Goal: Information Seeking & Learning: Compare options

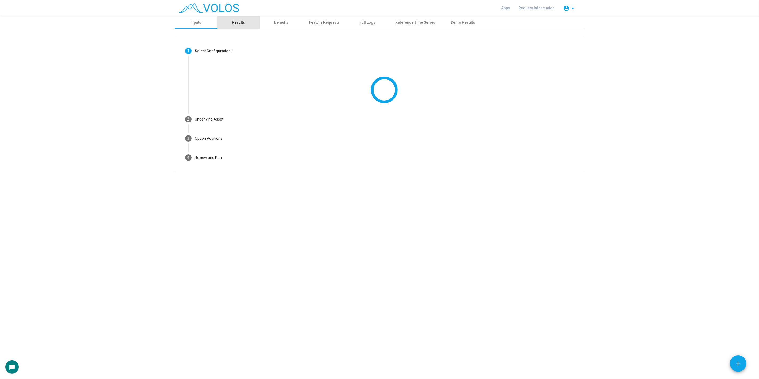
click at [242, 17] on div "Results" at bounding box center [238, 22] width 43 height 13
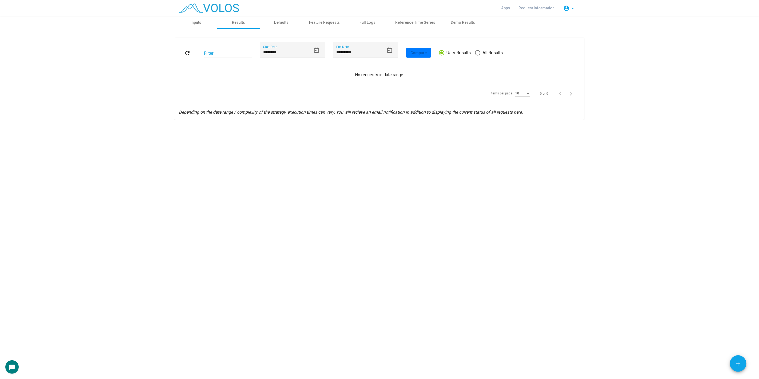
drag, startPoint x: 486, startPoint y: 57, endPoint x: 492, endPoint y: 52, distance: 7.8
click at [492, 52] on div "refresh Filter ******** Start Date ********* End Date Compare User Results All …" at bounding box center [379, 53] width 401 height 22
click at [492, 52] on span "All Results" at bounding box center [491, 53] width 22 height 6
type input "********"
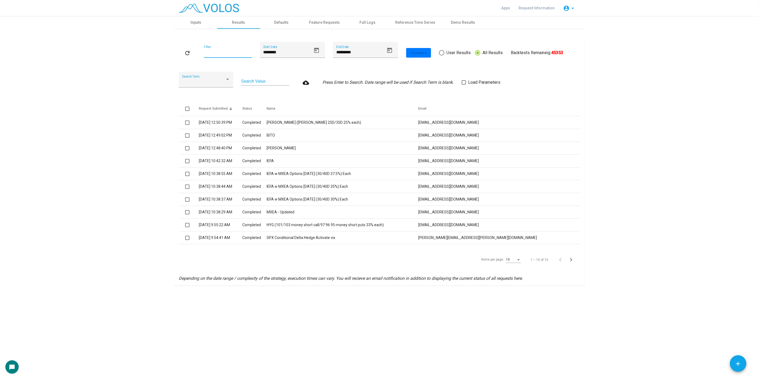
click at [233, 55] on input "Filter" at bounding box center [228, 53] width 48 height 5
click at [215, 84] on div "Search Term" at bounding box center [206, 81] width 48 height 13
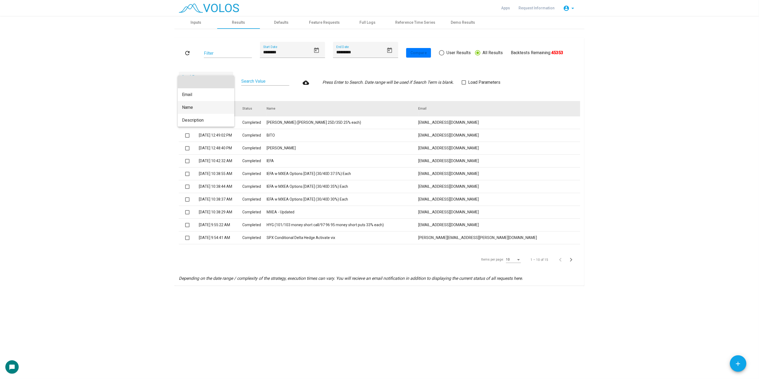
click at [208, 108] on span "Name" at bounding box center [206, 107] width 48 height 13
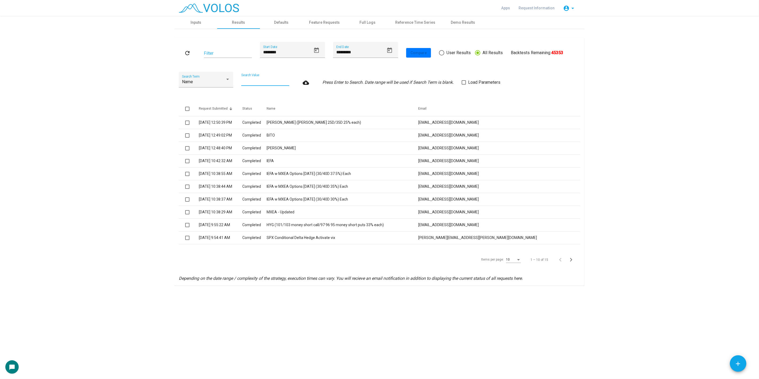
click at [254, 83] on input "Search Value" at bounding box center [265, 81] width 48 height 5
click at [188, 55] on mat-icon "refresh" at bounding box center [187, 53] width 6 height 6
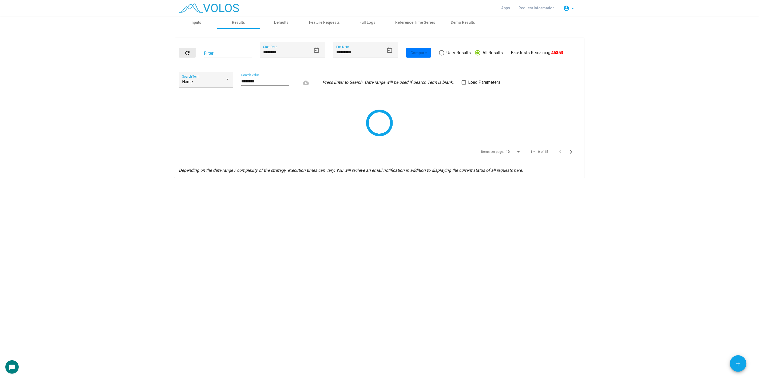
click at [188, 56] on button "refresh" at bounding box center [187, 53] width 17 height 10
click at [274, 79] on input "********" at bounding box center [265, 81] width 48 height 5
type input "*******"
click at [314, 50] on icon "Open calendar" at bounding box center [316, 50] width 6 height 6
click at [324, 68] on button "Previous month" at bounding box center [321, 69] width 11 height 11
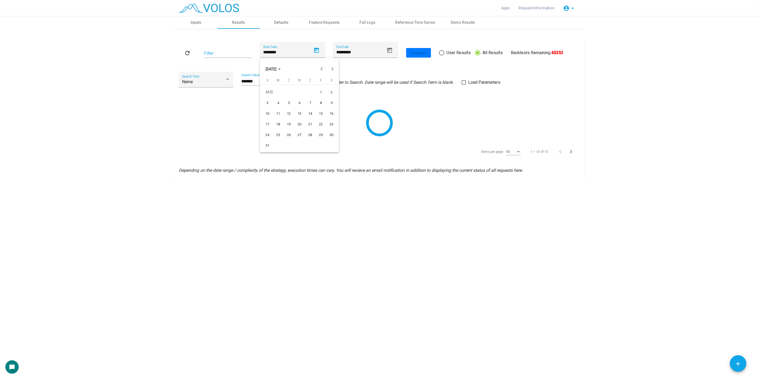
click at [301, 125] on div "20" at bounding box center [300, 124] width 10 height 10
type input "*********"
click at [182, 54] on button "refresh" at bounding box center [187, 53] width 17 height 10
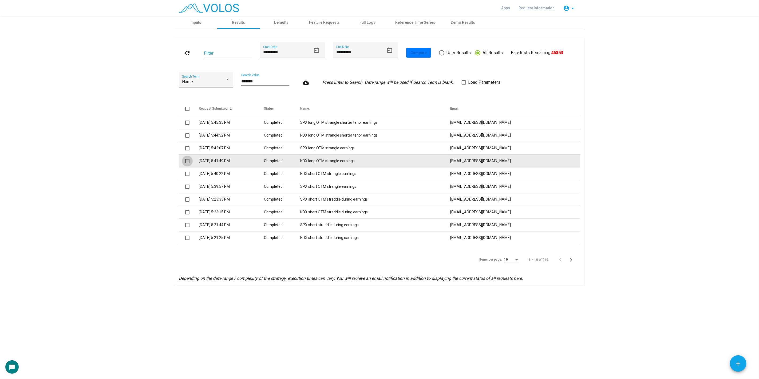
click at [185, 159] on span at bounding box center [187, 161] width 4 height 4
click at [189, 162] on span at bounding box center [187, 161] width 4 height 4
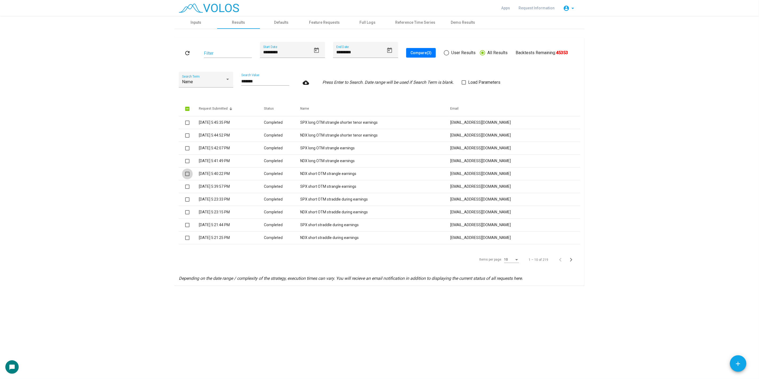
click at [187, 176] on span at bounding box center [187, 174] width 4 height 4
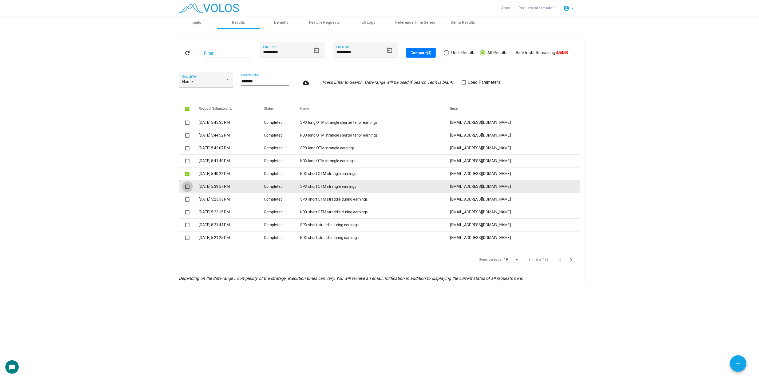
click at [186, 185] on span at bounding box center [187, 187] width 4 height 4
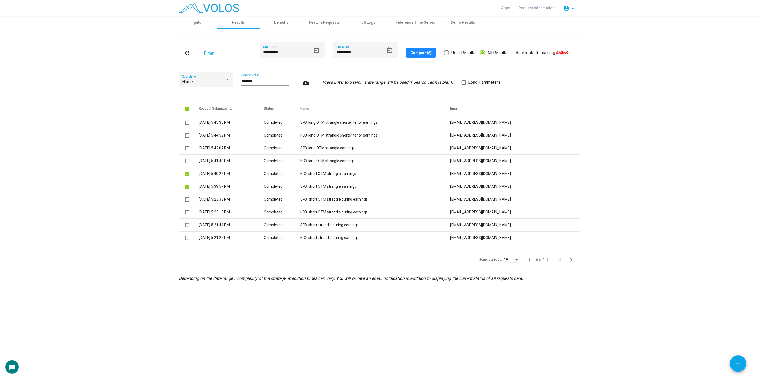
click at [421, 54] on span "Compare (5)" at bounding box center [421, 53] width 21 height 4
click at [578, 263] on span "Next page" at bounding box center [573, 259] width 11 height 7
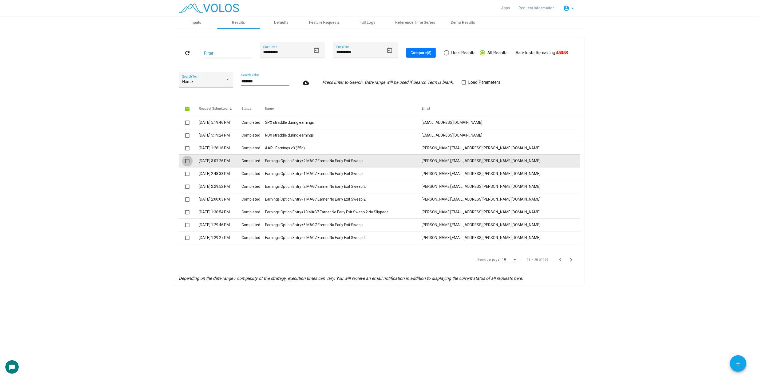
click at [187, 162] on span at bounding box center [187, 161] width 4 height 4
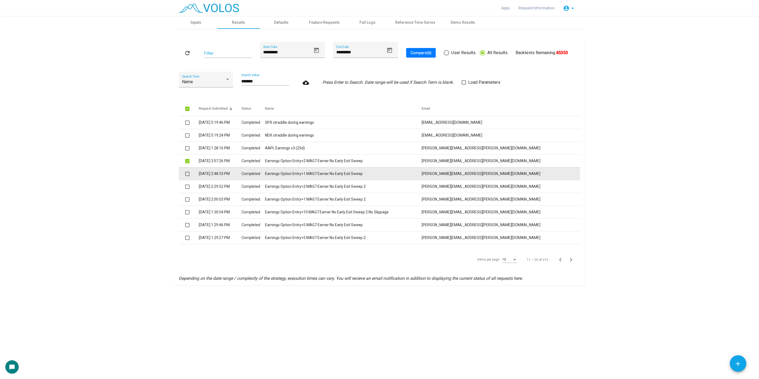
click at [187, 170] on td at bounding box center [189, 173] width 20 height 13
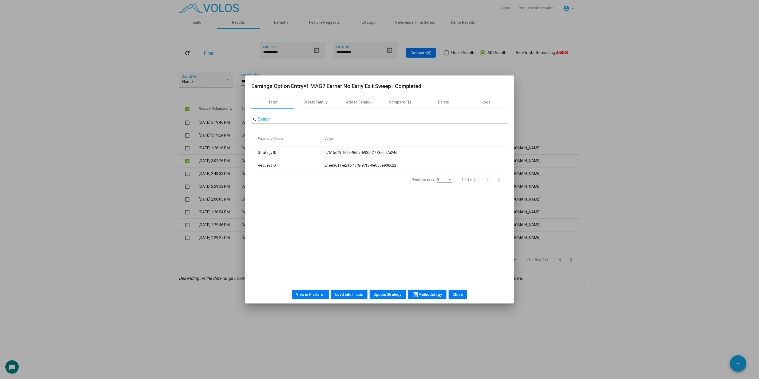
click at [187, 175] on div at bounding box center [379, 189] width 759 height 379
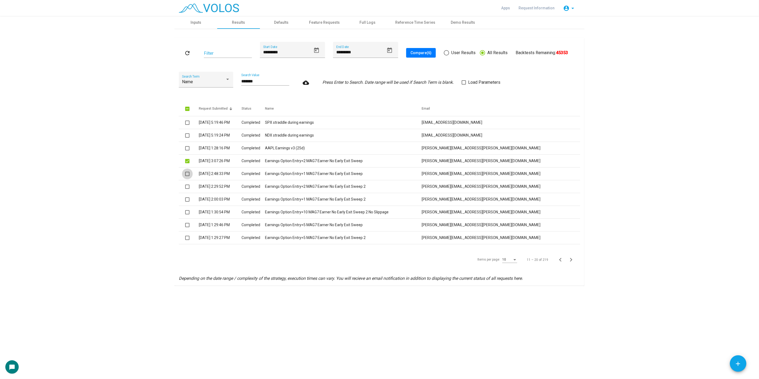
click at [187, 175] on span at bounding box center [187, 174] width 4 height 4
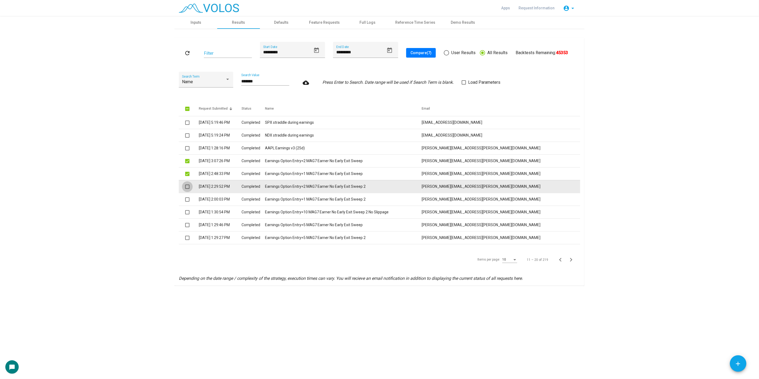
click at [188, 187] on span at bounding box center [187, 187] width 4 height 4
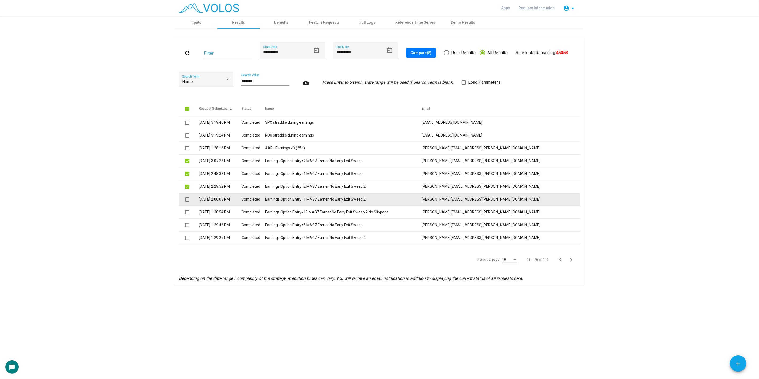
click at [187, 198] on span at bounding box center [187, 200] width 4 height 4
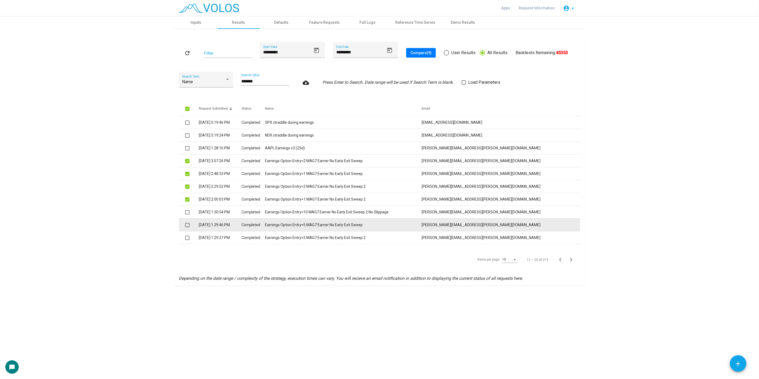
click at [186, 220] on td at bounding box center [189, 225] width 20 height 13
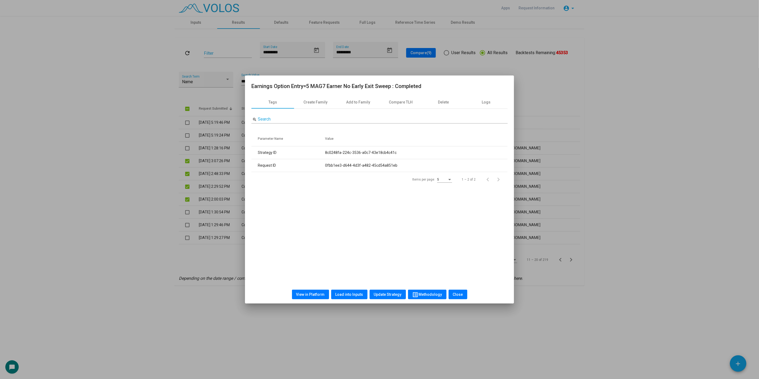
click at [185, 225] on div at bounding box center [379, 189] width 759 height 379
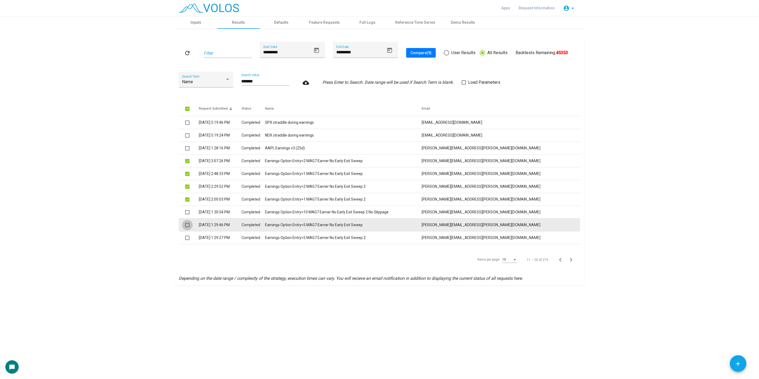
click at [187, 225] on span at bounding box center [187, 225] width 4 height 4
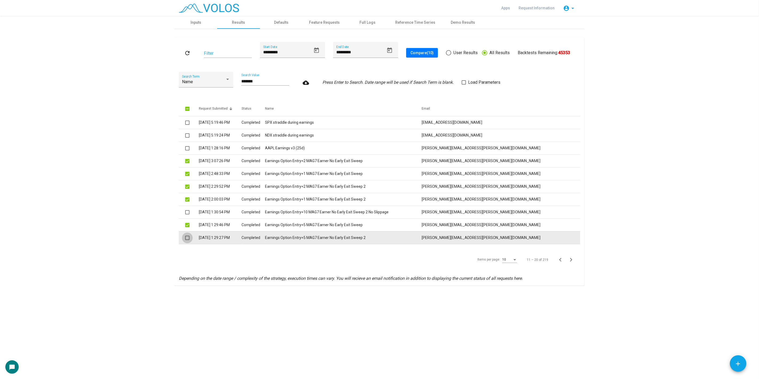
click at [187, 238] on span at bounding box center [187, 238] width 4 height 4
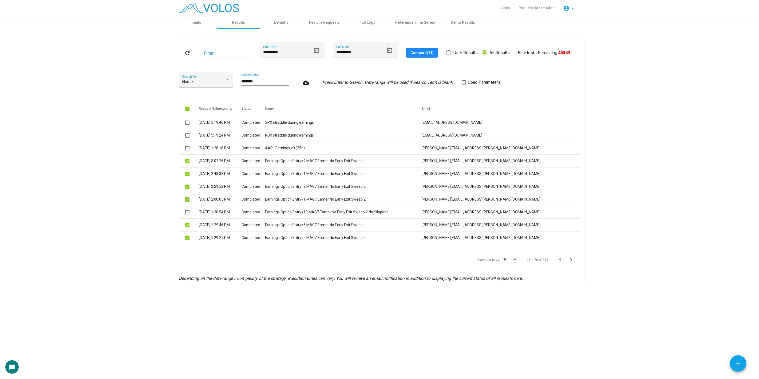
click at [433, 49] on button "Compare (11)" at bounding box center [422, 53] width 32 height 10
click at [564, 262] on span "Previous page" at bounding box center [562, 259] width 11 height 7
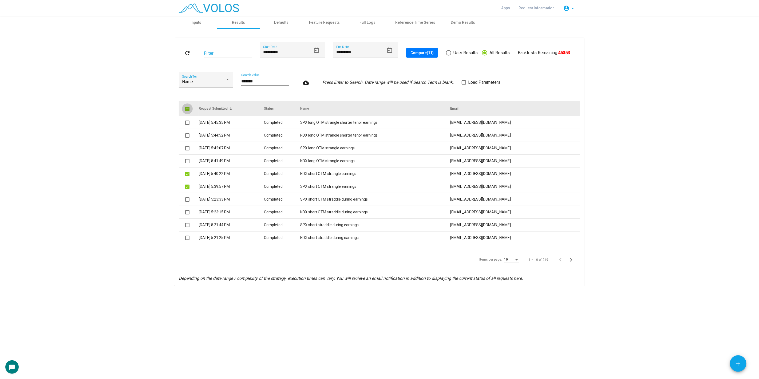
click at [187, 111] on span at bounding box center [187, 109] width 4 height 4
click at [188, 111] on span at bounding box center [187, 109] width 4 height 4
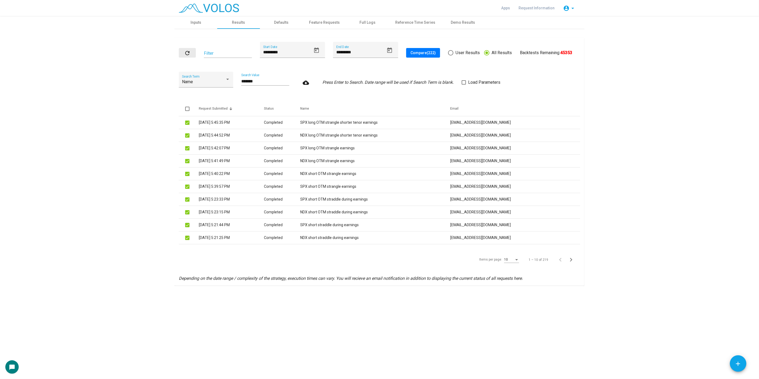
click at [186, 54] on mat-icon "refresh" at bounding box center [187, 53] width 6 height 6
click at [577, 259] on span "Next page" at bounding box center [573, 259] width 11 height 7
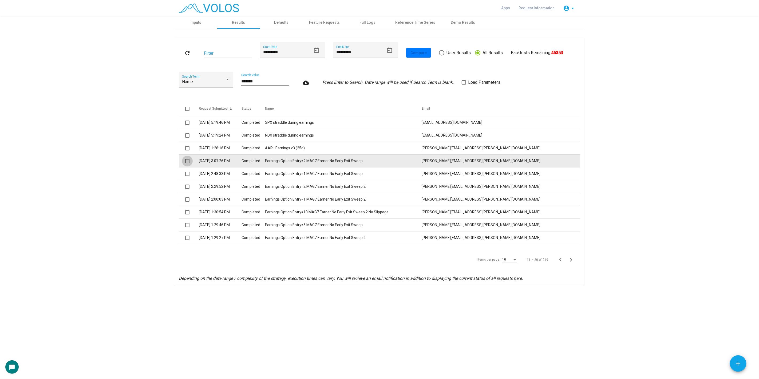
click at [188, 161] on span at bounding box center [187, 161] width 4 height 4
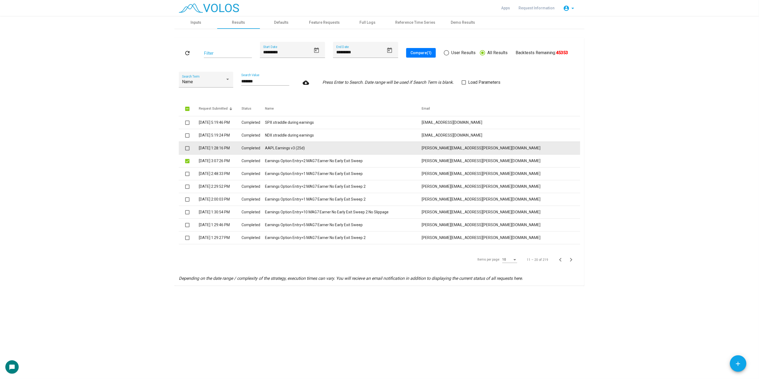
click at [184, 148] on td at bounding box center [189, 148] width 20 height 13
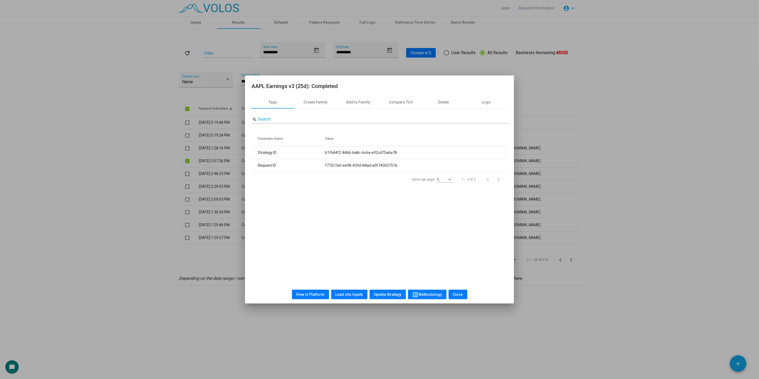
click at [188, 148] on div at bounding box center [379, 189] width 759 height 379
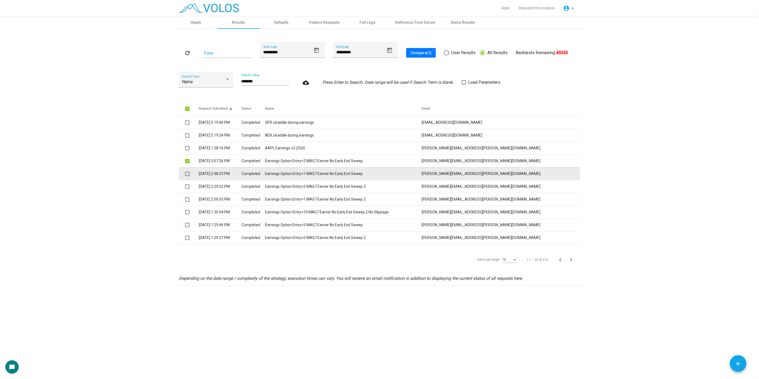
click at [188, 170] on td at bounding box center [189, 173] width 20 height 13
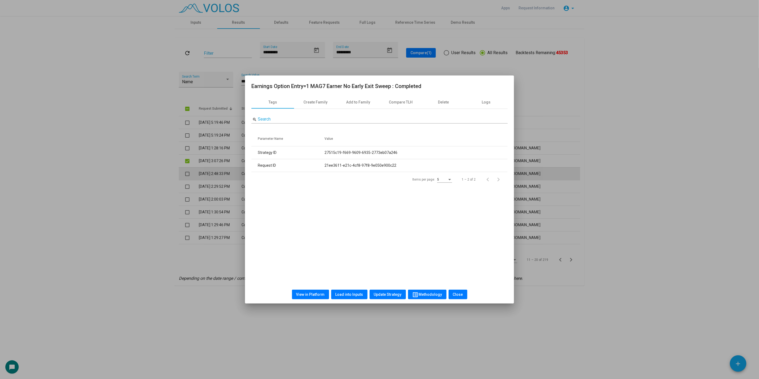
click at [188, 170] on div at bounding box center [379, 189] width 759 height 379
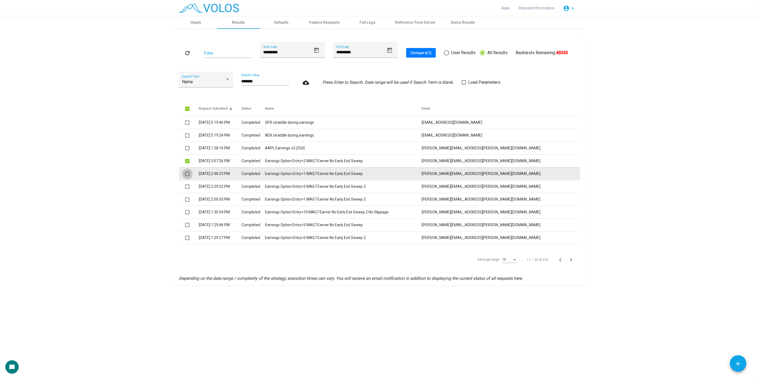
click at [187, 173] on span at bounding box center [187, 174] width 4 height 4
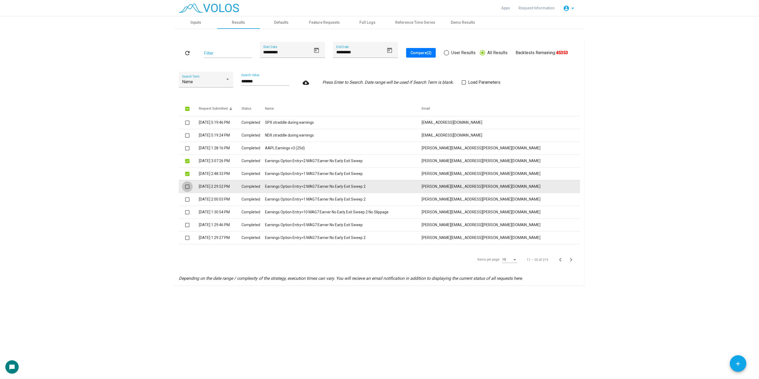
click at [188, 186] on span at bounding box center [187, 187] width 4 height 4
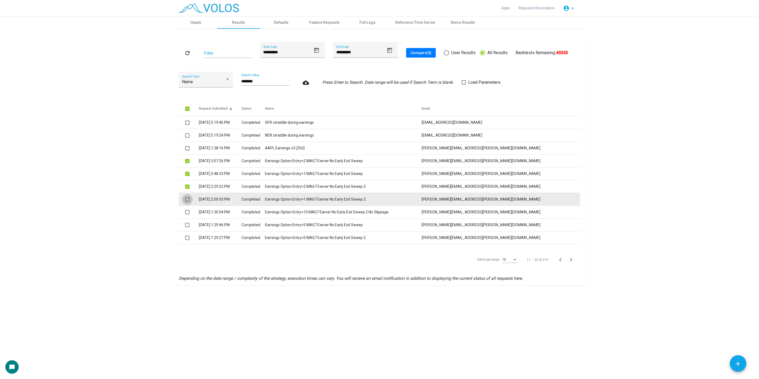
click at [186, 198] on span at bounding box center [187, 200] width 4 height 4
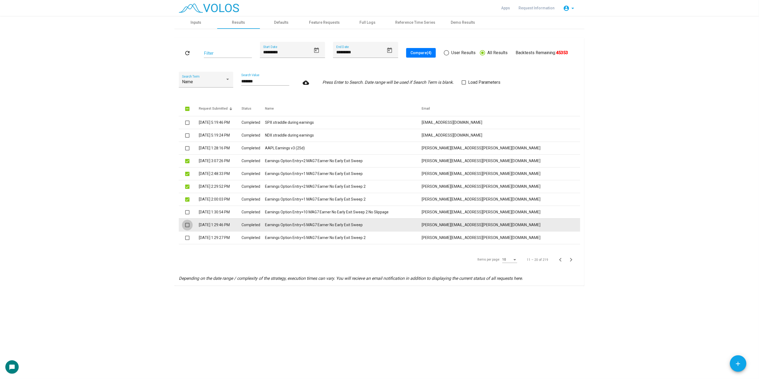
click at [187, 224] on span at bounding box center [187, 225] width 4 height 4
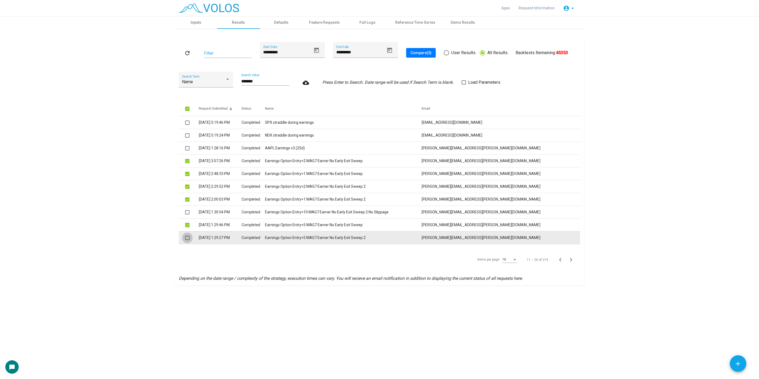
click at [187, 238] on span at bounding box center [187, 238] width 4 height 4
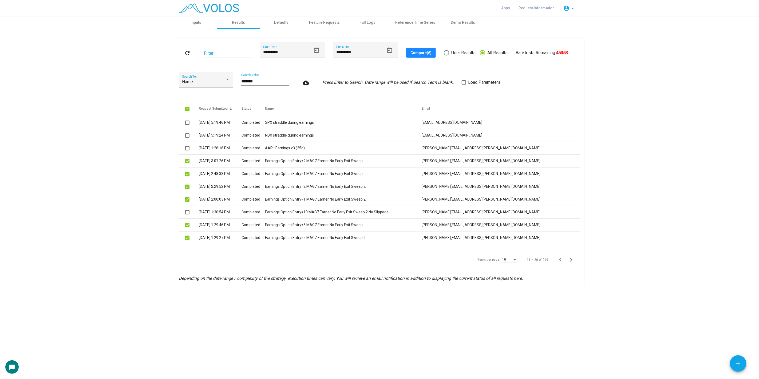
click at [420, 51] on span "Compare (6)" at bounding box center [421, 53] width 21 height 4
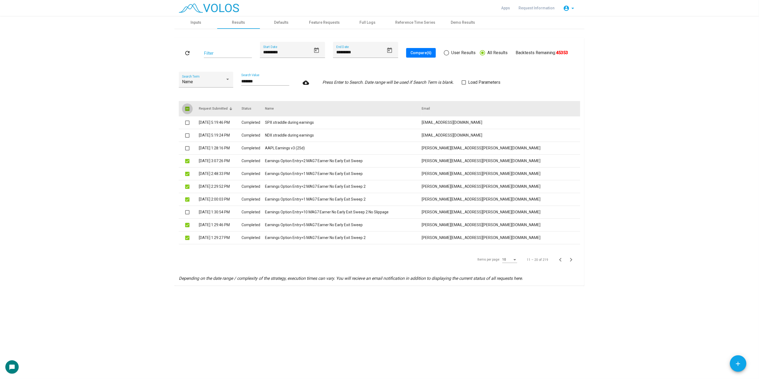
click at [186, 109] on span at bounding box center [187, 109] width 4 height 4
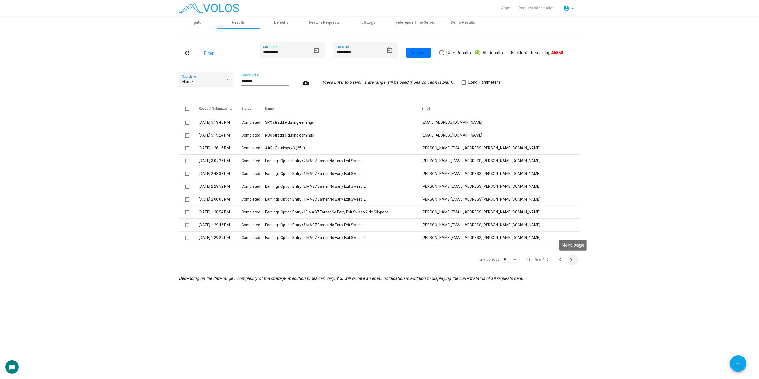
click at [568, 259] on icon "Next page" at bounding box center [571, 259] width 7 height 7
click at [574, 262] on icon "Next page" at bounding box center [571, 259] width 7 height 7
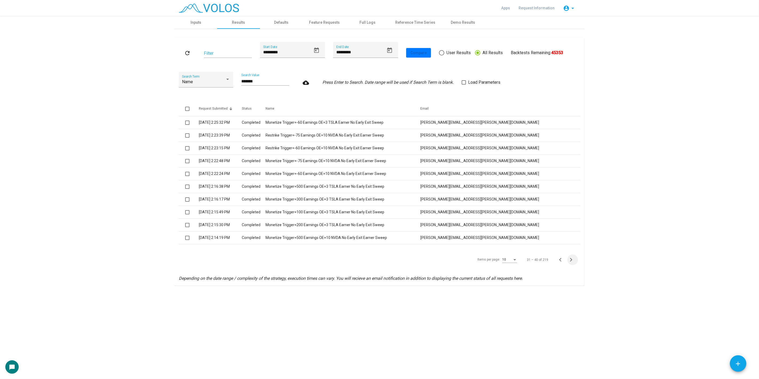
click at [574, 262] on icon "Next page" at bounding box center [571, 259] width 7 height 7
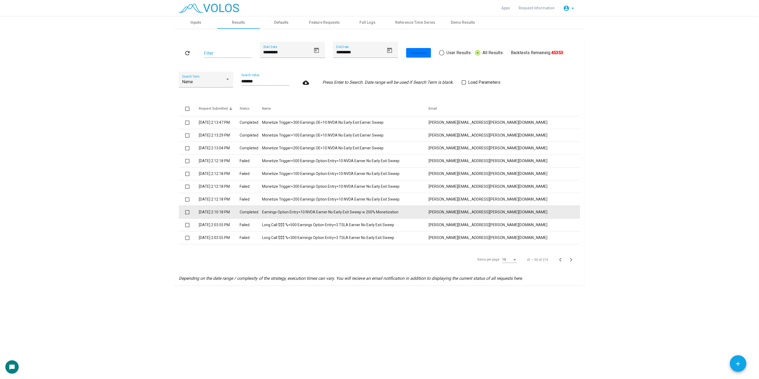
click at [188, 215] on td at bounding box center [189, 212] width 20 height 13
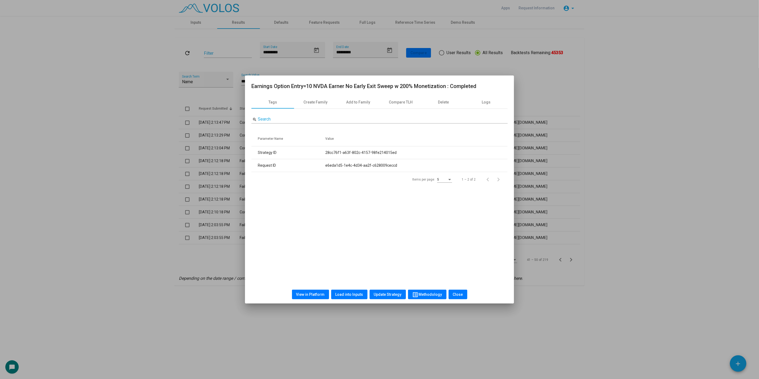
click at [188, 212] on div at bounding box center [379, 189] width 759 height 379
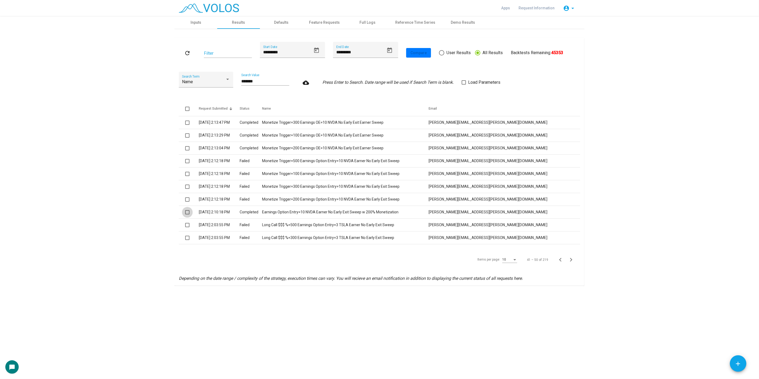
click at [188, 212] on span at bounding box center [187, 212] width 4 height 4
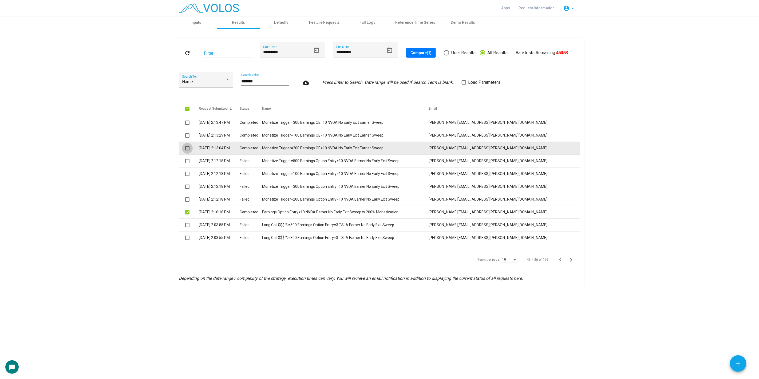
click at [188, 147] on span at bounding box center [187, 148] width 4 height 4
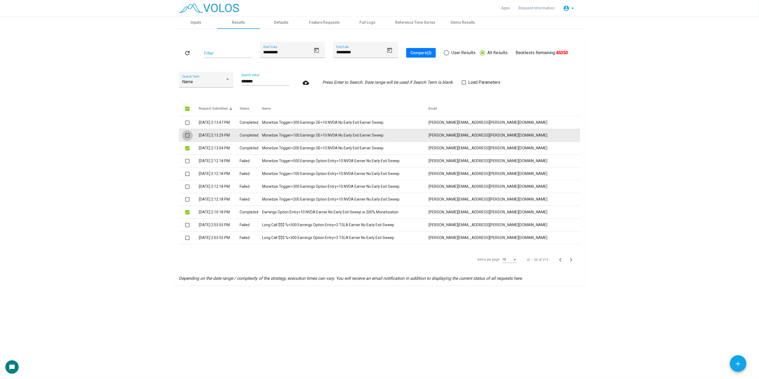
click at [188, 135] on span at bounding box center [187, 135] width 4 height 4
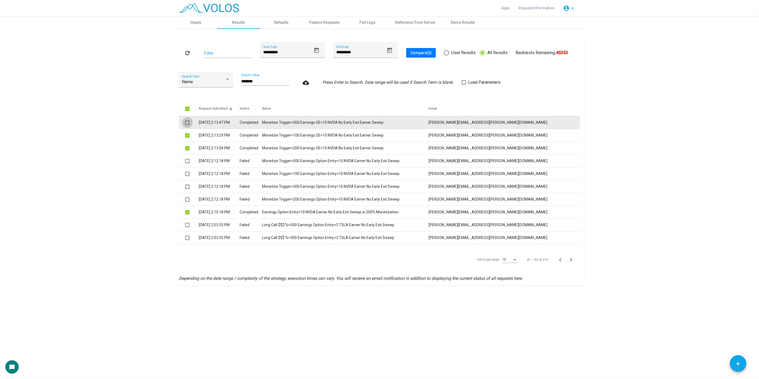
click at [189, 122] on span at bounding box center [187, 123] width 4 height 4
click at [572, 262] on icon "Next page" at bounding box center [571, 259] width 7 height 7
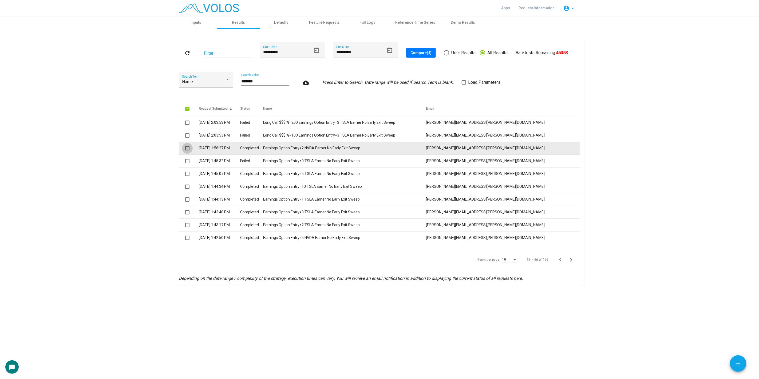
click at [190, 149] on span at bounding box center [187, 148] width 4 height 4
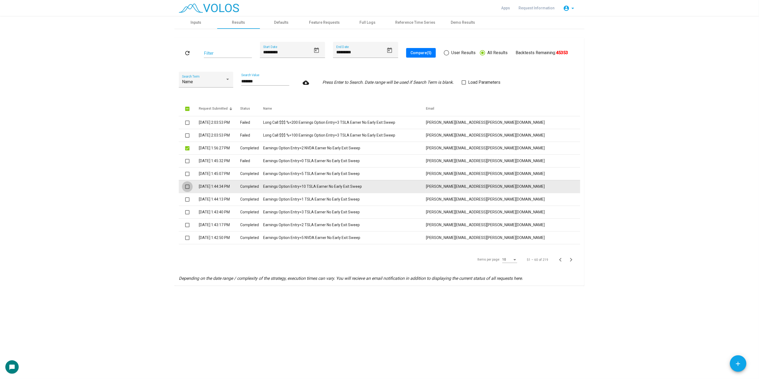
click at [185, 186] on span at bounding box center [187, 187] width 4 height 4
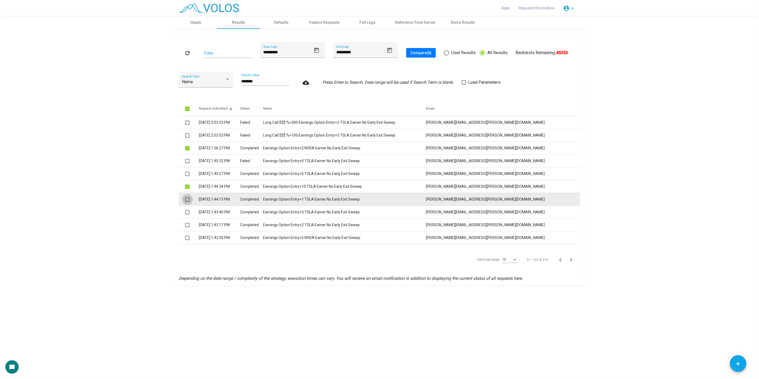
click at [188, 199] on span at bounding box center [187, 200] width 4 height 4
click at [188, 205] on td at bounding box center [189, 199] width 20 height 13
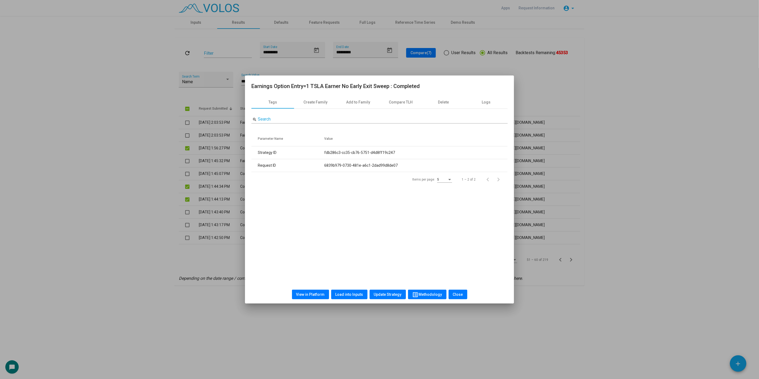
click at [186, 211] on div at bounding box center [379, 189] width 759 height 379
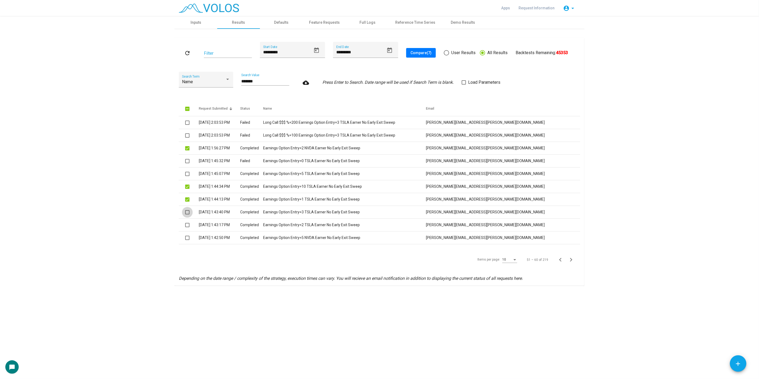
click at [186, 211] on span at bounding box center [187, 212] width 4 height 4
click at [425, 51] on span "Compare (8)" at bounding box center [421, 53] width 21 height 4
click at [570, 263] on icon "Next page" at bounding box center [571, 259] width 7 height 7
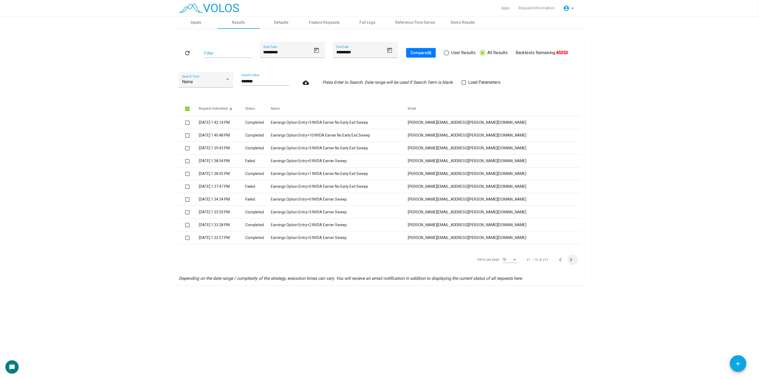
click at [570, 263] on icon "Next page" at bounding box center [571, 259] width 7 height 7
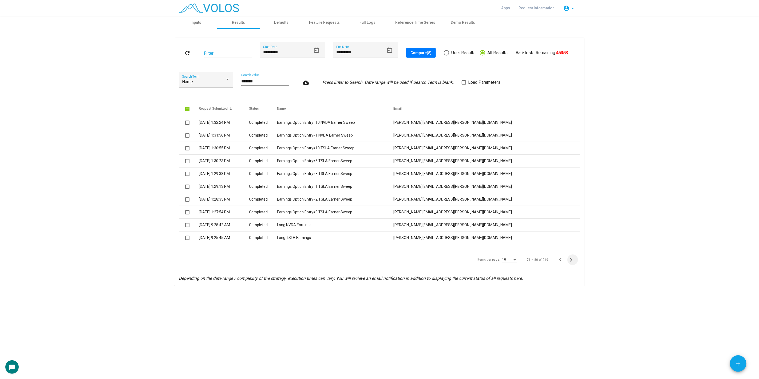
click at [570, 263] on icon "Next page" at bounding box center [571, 259] width 7 height 7
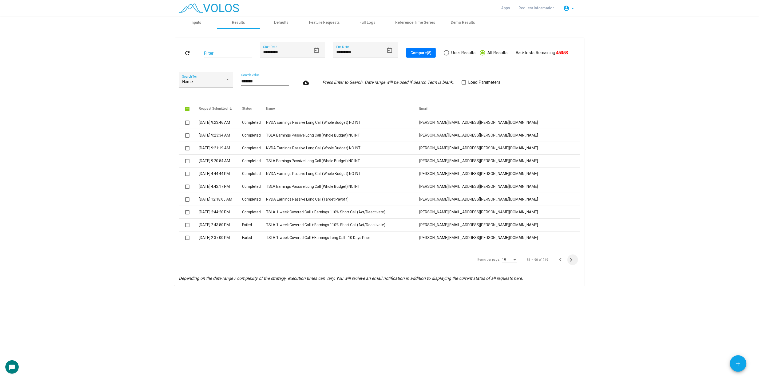
click at [570, 263] on icon "Next page" at bounding box center [571, 259] width 7 height 7
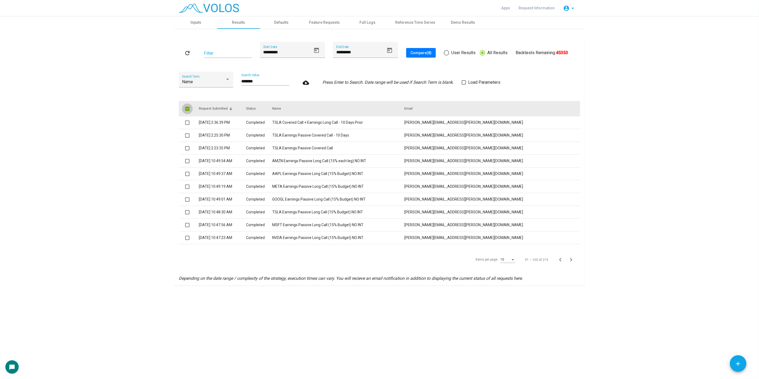
click at [188, 108] on span at bounding box center [187, 109] width 4 height 4
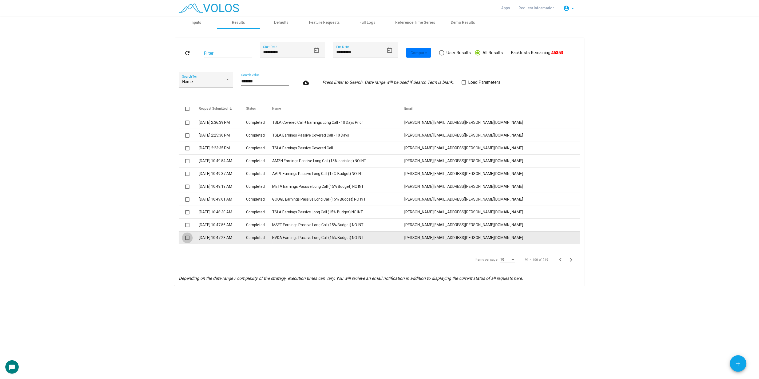
click at [188, 237] on span at bounding box center [187, 238] width 4 height 4
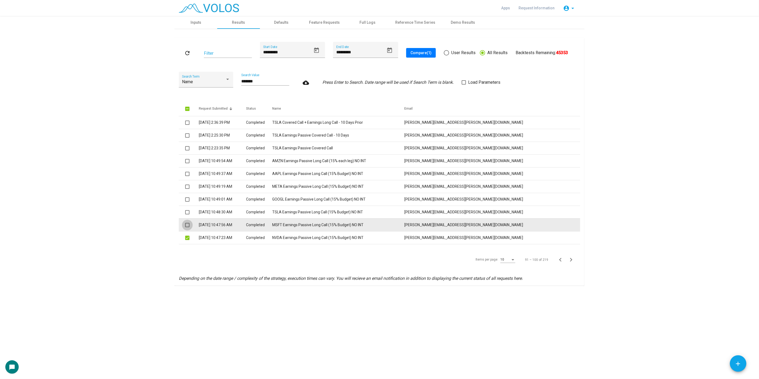
click at [186, 224] on span at bounding box center [187, 225] width 4 height 4
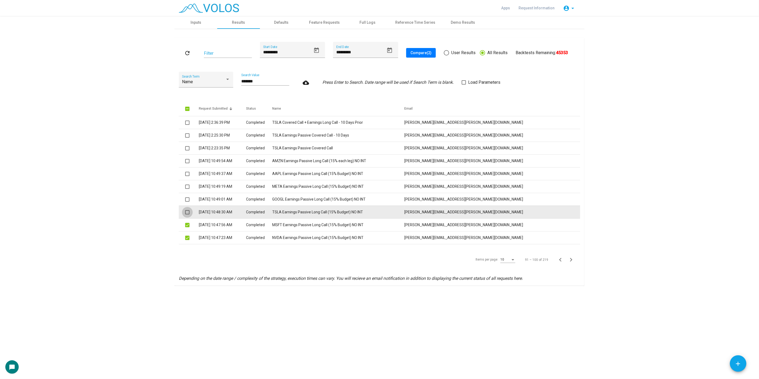
click at [187, 212] on span at bounding box center [187, 212] width 4 height 4
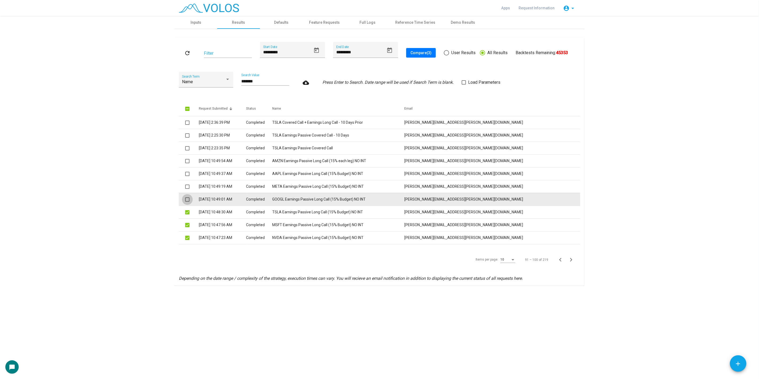
click at [188, 199] on span at bounding box center [187, 200] width 4 height 4
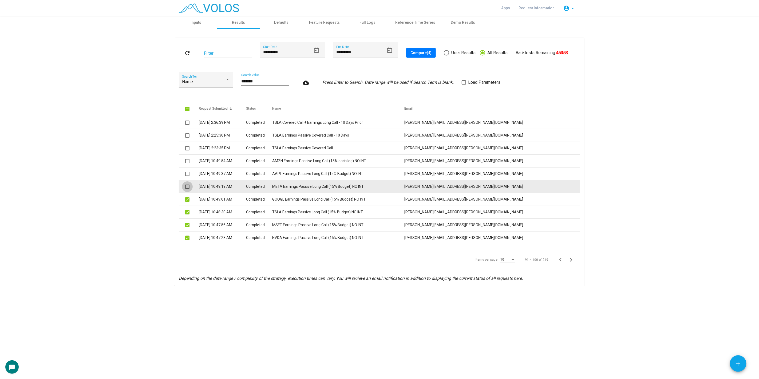
click at [188, 187] on span at bounding box center [187, 187] width 4 height 4
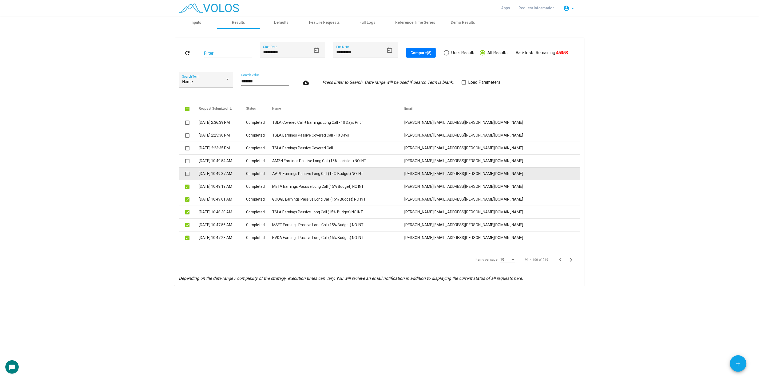
click at [189, 173] on span at bounding box center [187, 174] width 4 height 4
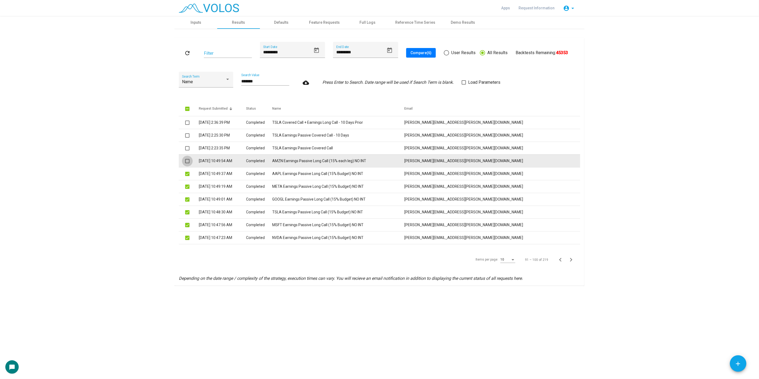
click at [186, 162] on span at bounding box center [187, 161] width 4 height 4
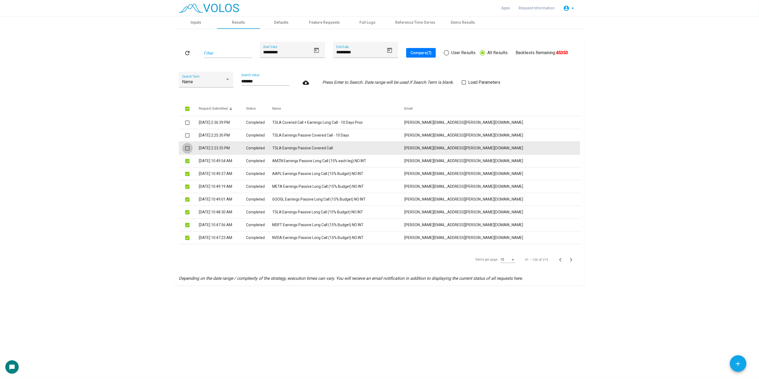
click at [186, 150] on span at bounding box center [187, 148] width 4 height 4
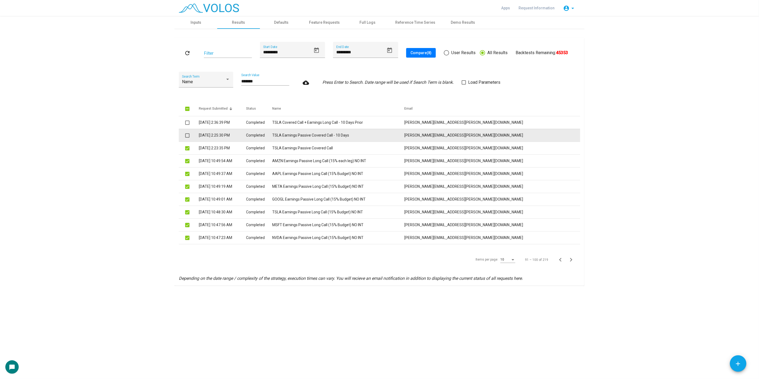
click at [189, 136] on span at bounding box center [187, 135] width 4 height 4
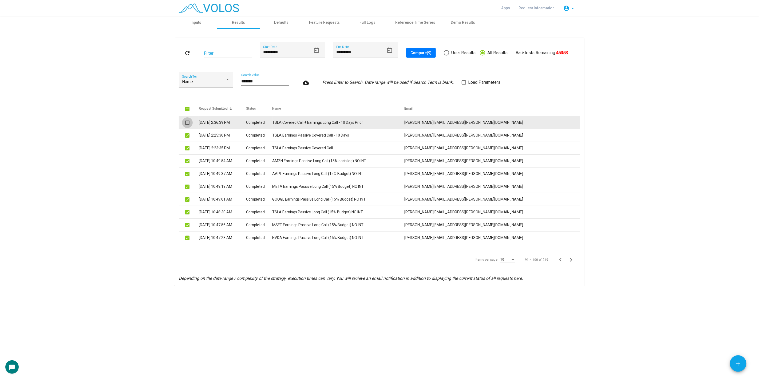
click at [188, 124] on span at bounding box center [187, 123] width 4 height 4
click at [425, 52] on span "Compare (10)" at bounding box center [422, 53] width 23 height 4
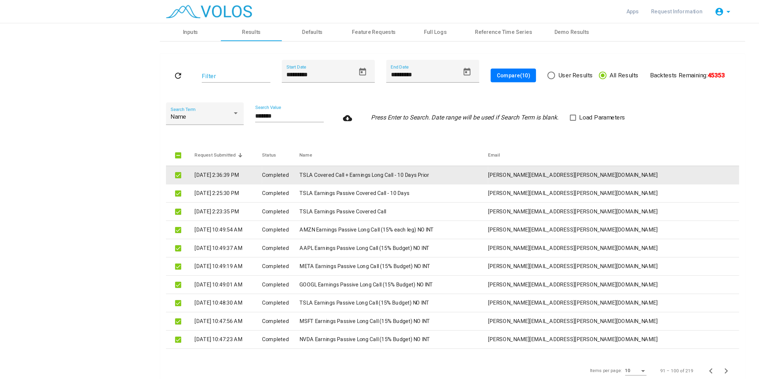
click at [227, 120] on td "10/24/2023 2:36:39 PM" at bounding box center [222, 122] width 47 height 13
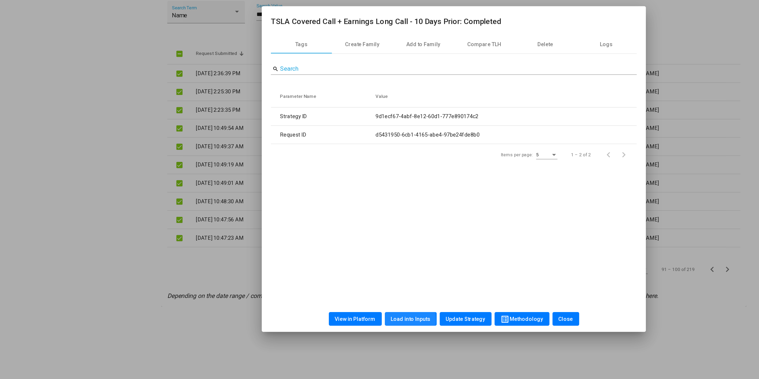
click at [336, 295] on button "Load into Inputs" at bounding box center [349, 295] width 36 height 10
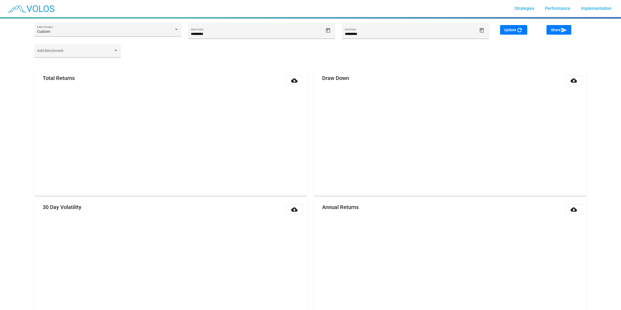
type input "*********"
type input "**********"
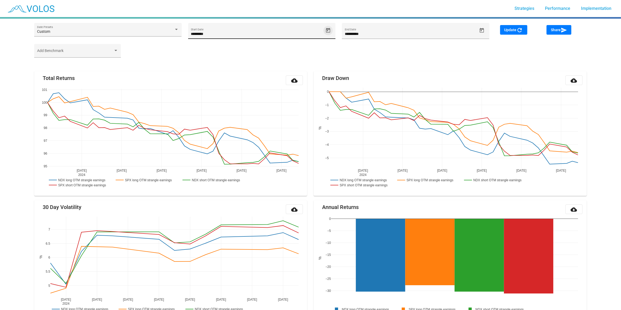
click at [326, 31] on icon "Open calendar" at bounding box center [328, 30] width 4 height 5
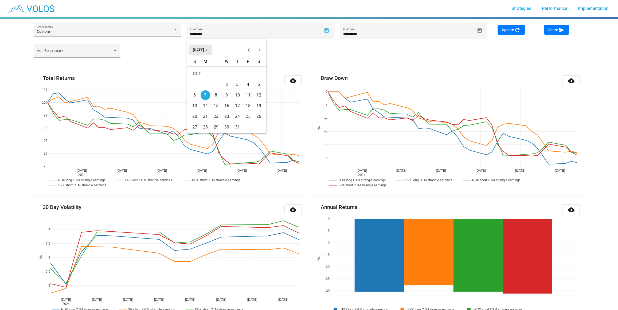
click at [206, 51] on span "OCT 2024" at bounding box center [200, 50] width 15 height 4
click at [204, 62] on div "2016" at bounding box center [198, 67] width 17 height 10
click at [203, 73] on div "JAN" at bounding box center [198, 77] width 17 height 10
click at [203, 79] on td "JAN" at bounding box center [215, 74] width 53 height 11
click at [204, 82] on div "4" at bounding box center [205, 85] width 10 height 10
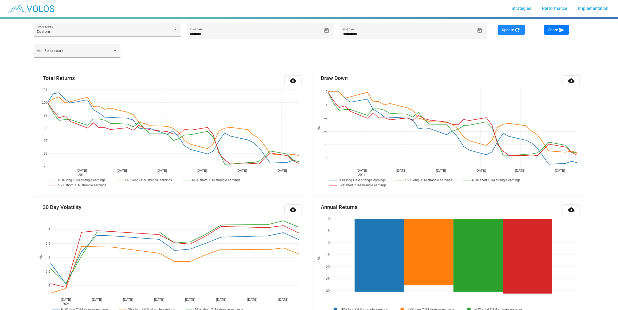
click at [517, 31] on mat-icon "refresh" at bounding box center [517, 30] width 6 height 6
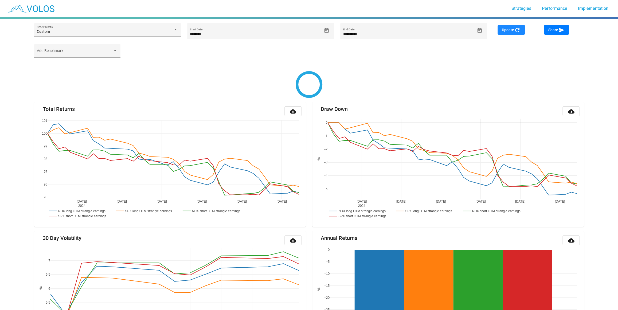
type input "*********"
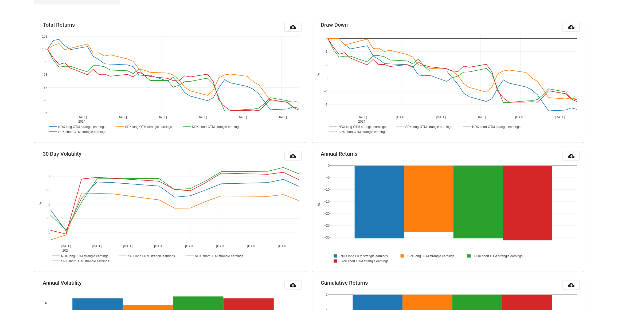
scroll to position [62, 0]
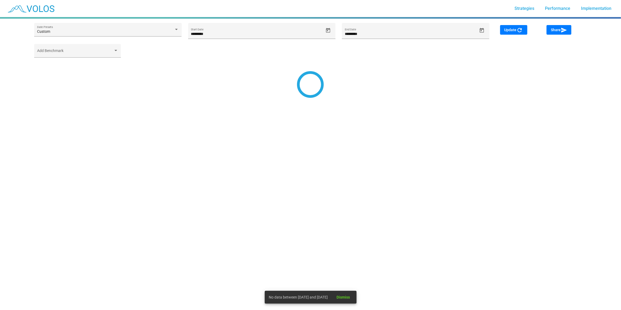
type input "********"
type input "*********"
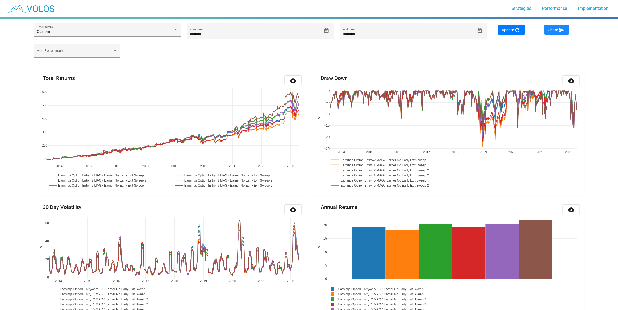
click at [549, 33] on button "Share send" at bounding box center [556, 30] width 25 height 10
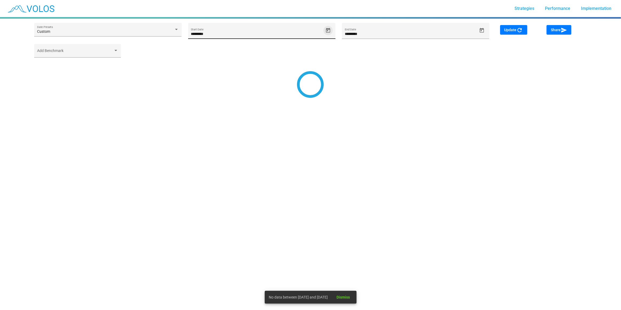
click at [328, 29] on icon "Open calendar" at bounding box center [328, 30] width 4 height 5
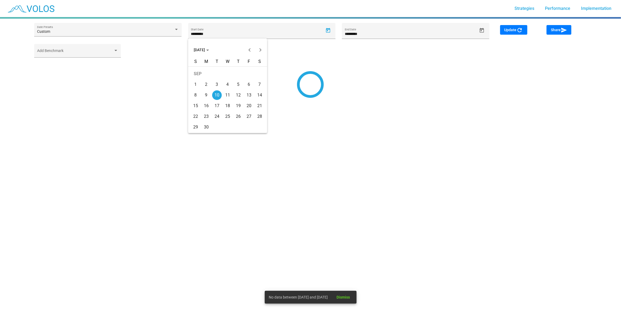
click at [213, 47] on button "[DATE]" at bounding box center [202, 50] width 24 height 11
click at [201, 52] on button "[DATE]" at bounding box center [202, 50] width 24 height 11
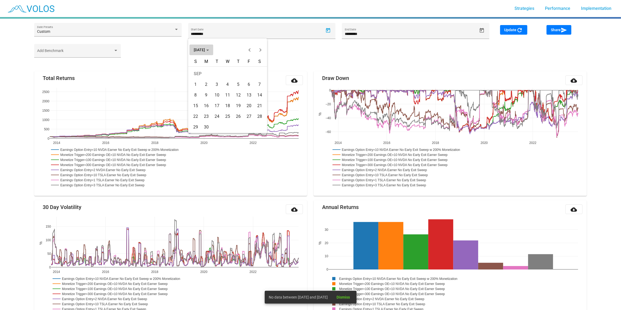
type input "*********"
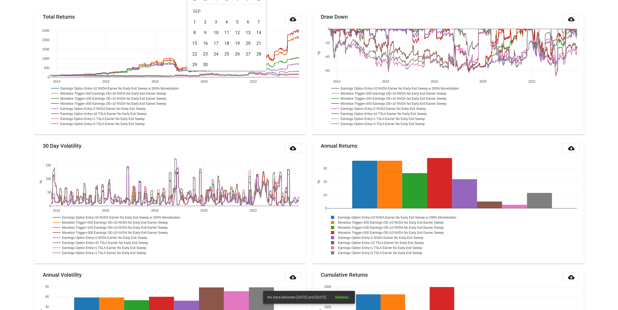
scroll to position [62, 0]
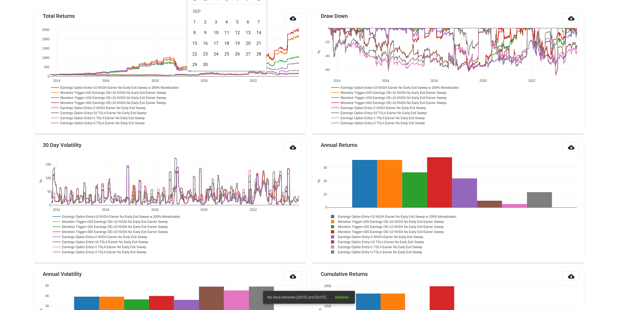
click at [202, 119] on div at bounding box center [309, 155] width 618 height 310
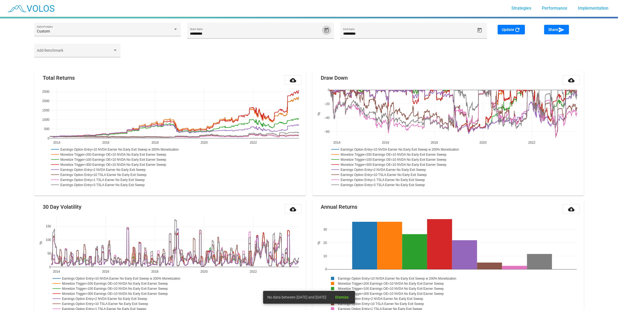
scroll to position [0, 0]
click at [551, 28] on span "Share send" at bounding box center [556, 30] width 16 height 4
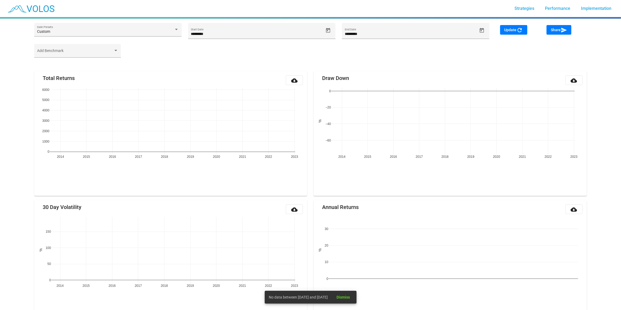
type input "********"
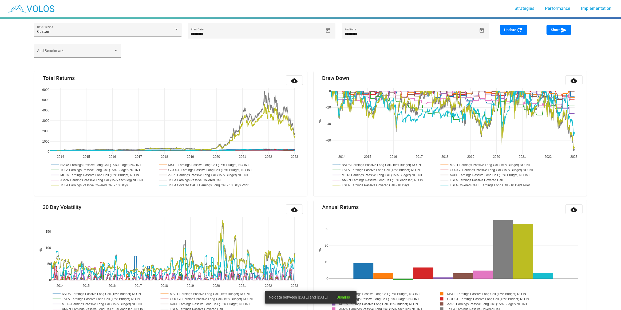
type input "*********"
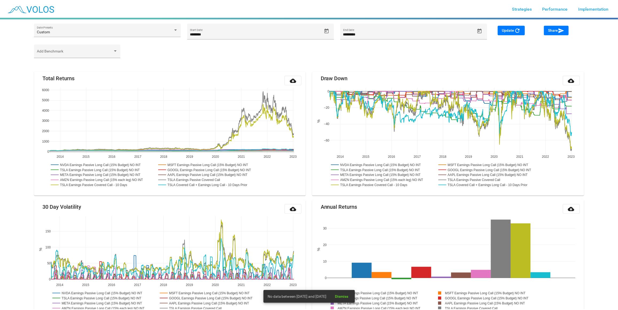
scroll to position [62, 0]
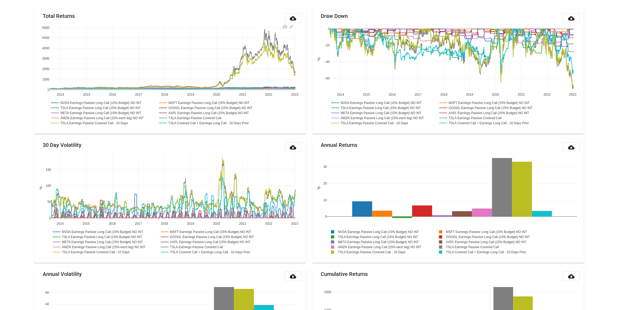
click at [120, 123] on rect at bounding box center [93, 123] width 87 height 5
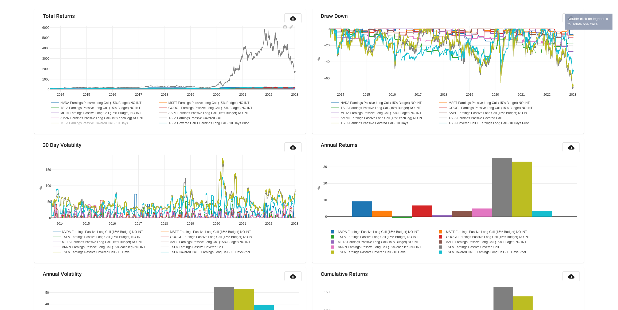
click at [179, 118] on rect at bounding box center [192, 118] width 70 height 5
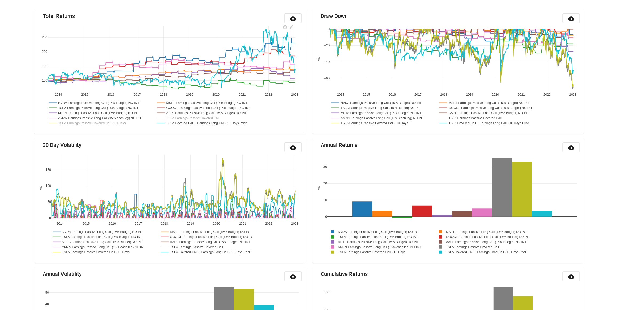
click at [101, 100] on rect at bounding box center [101, 102] width 107 height 5
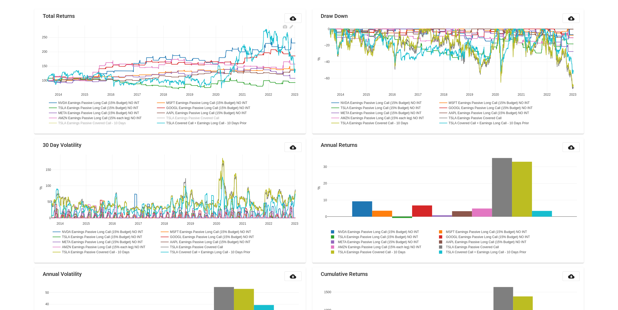
click at [101, 100] on rect at bounding box center [101, 102] width 107 height 5
click at [101, 104] on rect at bounding box center [101, 102] width 107 height 5
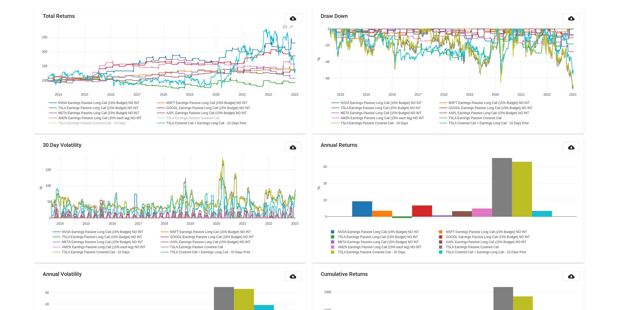
click at [101, 104] on rect at bounding box center [101, 102] width 107 height 5
click at [100, 107] on rect at bounding box center [100, 107] width 104 height 5
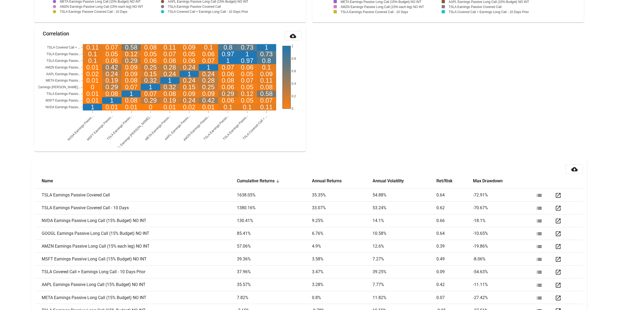
scroll to position [576, 0]
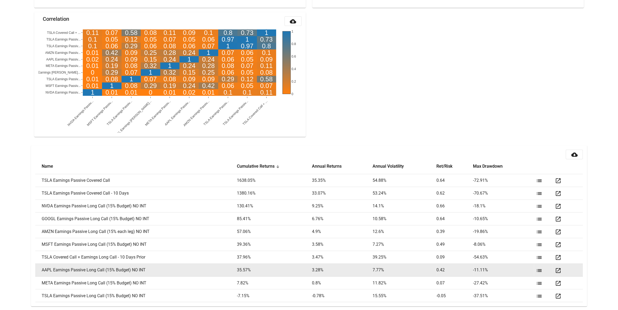
click at [556, 270] on mat-icon "open_in_new" at bounding box center [557, 270] width 6 height 6
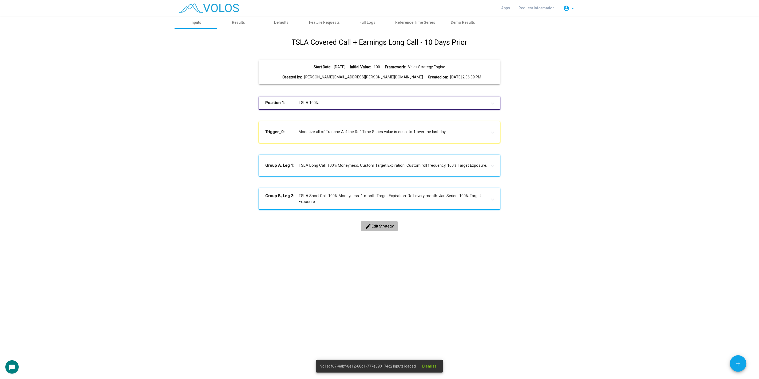
click at [385, 227] on span "edit Edit Strategy" at bounding box center [379, 226] width 29 height 4
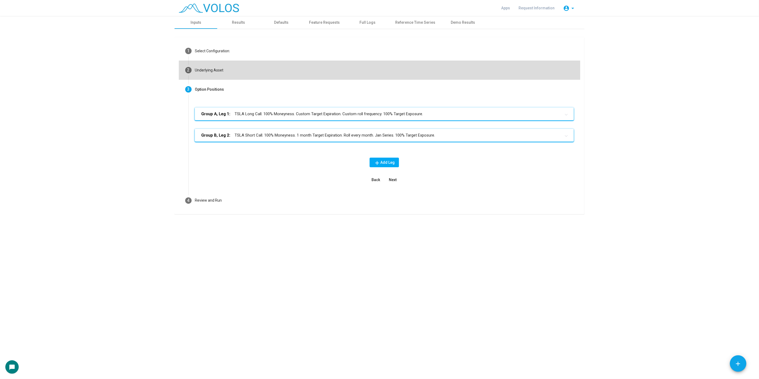
click at [408, 70] on mat-step-header "2 Underlying Asset" at bounding box center [379, 70] width 401 height 19
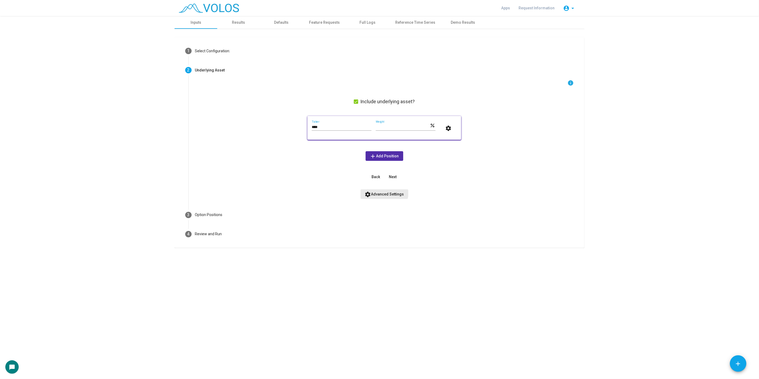
click at [383, 190] on button "settings Advanced Settings" at bounding box center [385, 195] width 48 height 10
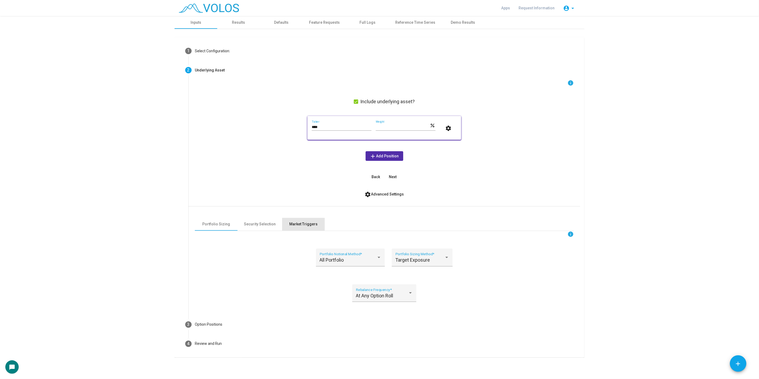
click at [295, 226] on div "Market Triggers" at bounding box center [303, 225] width 28 height 6
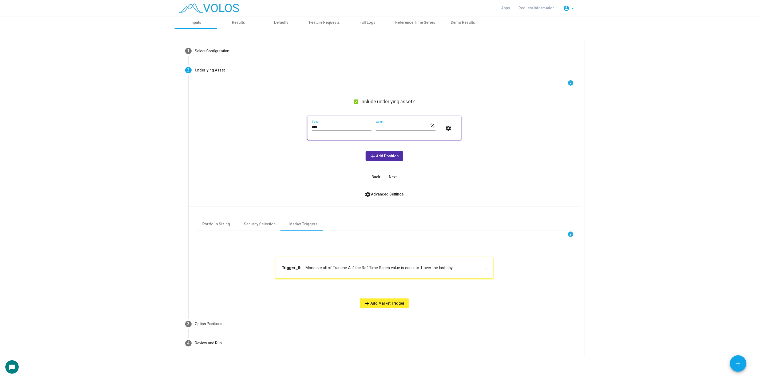
click at [343, 271] on mat-panel-title "Trigger_0: Monetize all of Tranche A if the Ref Time Series value is equal to 1…" at bounding box center [381, 268] width 199 height 6
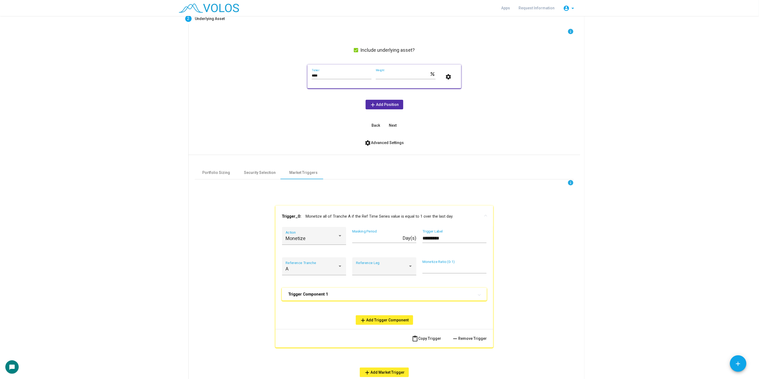
scroll to position [52, 0]
click at [346, 295] on mat-panel-title "Trigger Component 1" at bounding box center [381, 293] width 186 height 5
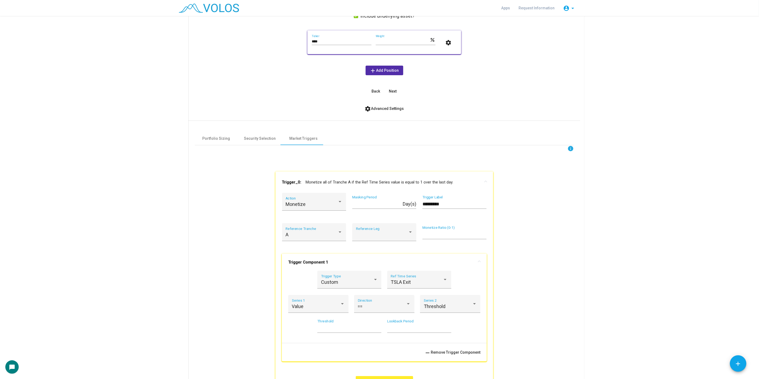
scroll to position [101, 0]
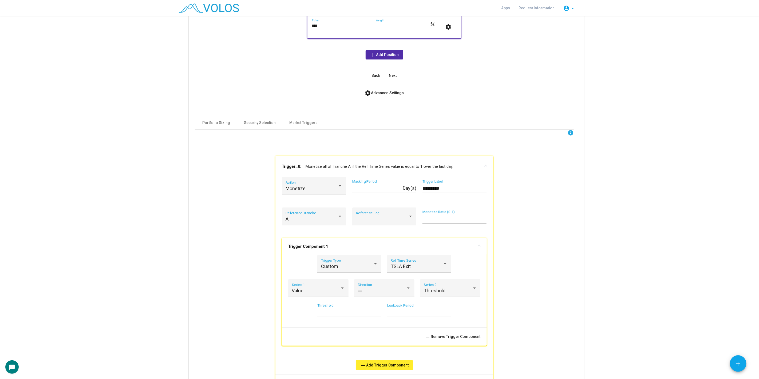
click at [460, 248] on mat-panel-title "Trigger Component 1" at bounding box center [381, 246] width 186 height 5
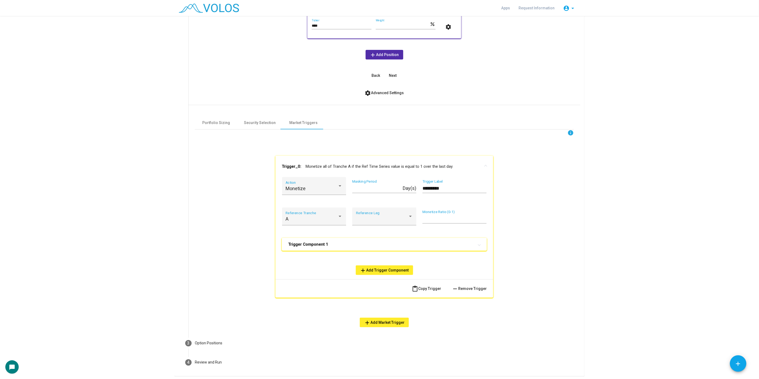
click at [431, 242] on mat-panel-title "Trigger Component 1" at bounding box center [381, 244] width 186 height 5
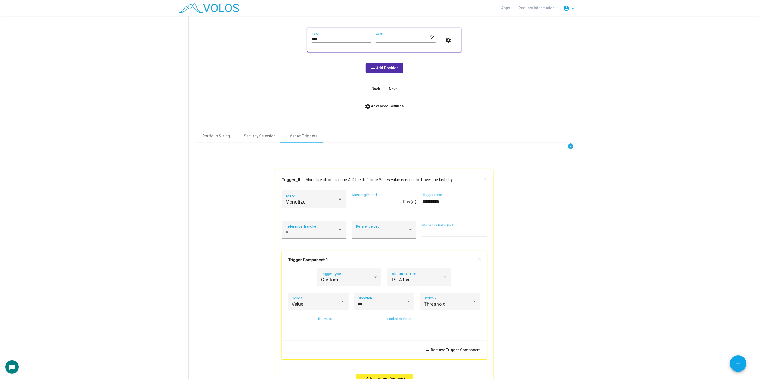
scroll to position [87, 0]
click at [445, 172] on mat-expansion-panel-header "Trigger_0: Monetize all of Tranche A if the Ref Time Series value is equal to 1…" at bounding box center [384, 180] width 218 height 21
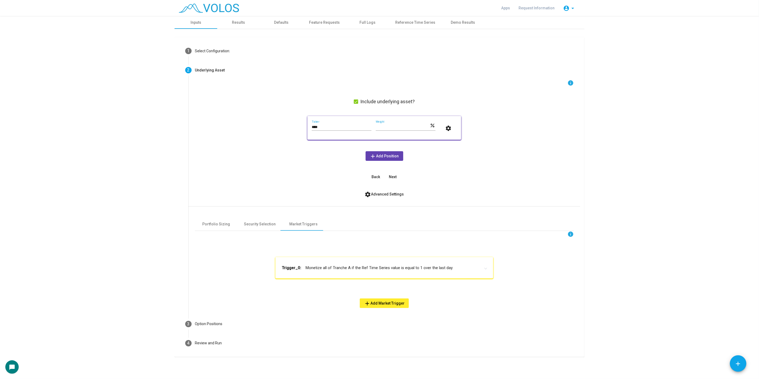
click at [397, 155] on span "add Add Position" at bounding box center [384, 156] width 29 height 4
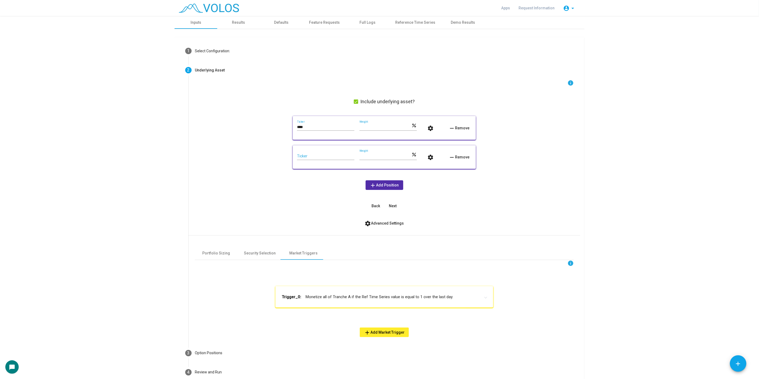
click at [332, 155] on input "Ticker" at bounding box center [325, 156] width 57 height 4
type input "****"
click at [361, 156] on input "***" at bounding box center [386, 156] width 52 height 4
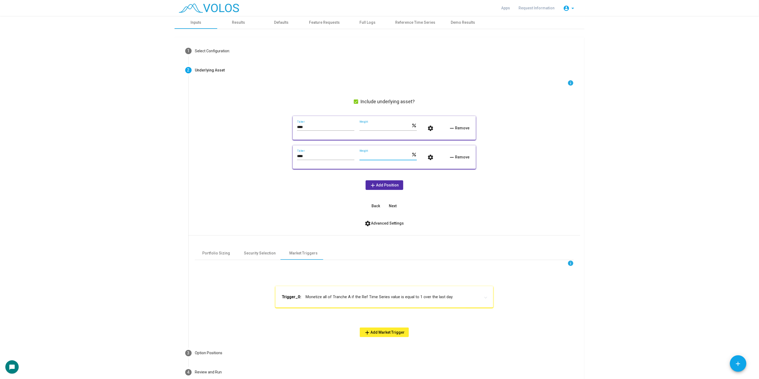
type input "**"
click at [360, 127] on input "***" at bounding box center [386, 127] width 52 height 4
type input "**"
click at [394, 207] on span "Next" at bounding box center [393, 206] width 8 height 4
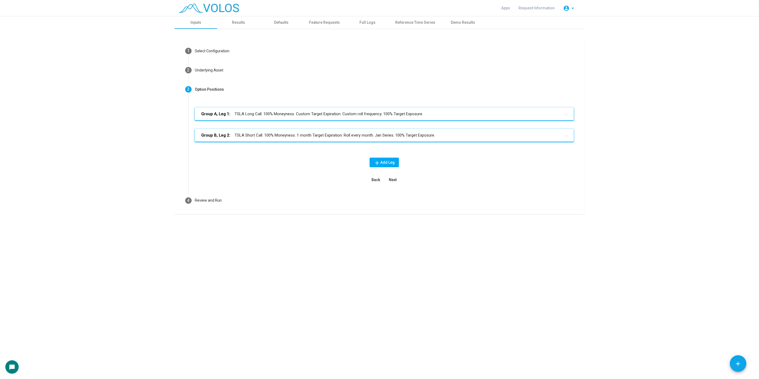
click at [419, 133] on mat-panel-title "Group B, Leg 2: TSLA Short Call. 100% Moneyness. 1 month Target Expiration. Rol…" at bounding box center [381, 135] width 360 height 6
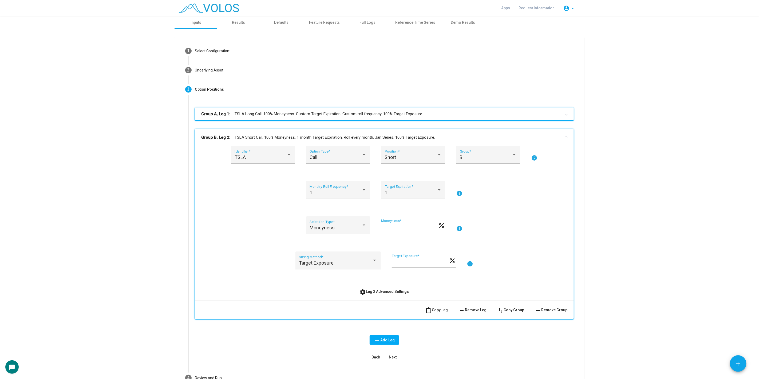
click at [323, 117] on mat-panel-title "Group A, Leg 1: TSLA Long Call. 100% Moneyness. Custom Target Expiration. Custo…" at bounding box center [381, 114] width 360 height 6
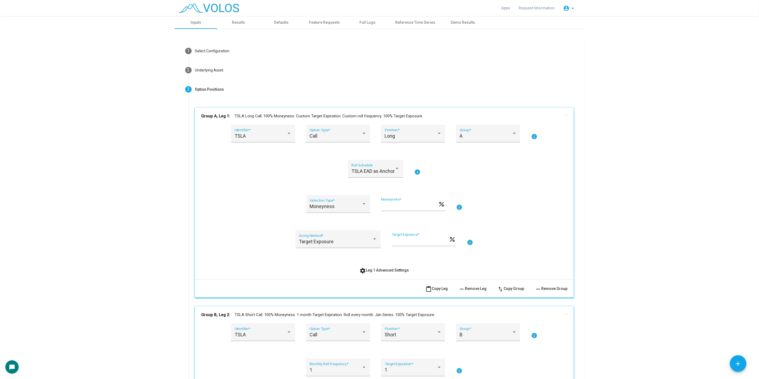
click at [243, 189] on div "TSLA Identifier * Call Option Type * Long Position * A Group * info TSLA EAD as…" at bounding box center [384, 200] width 366 height 151
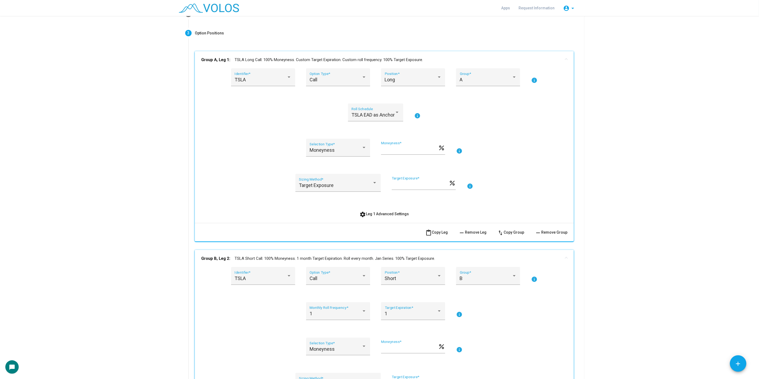
scroll to position [57, 0]
click at [383, 118] on div "TSLA EAD as Anchor Roll Schedule" at bounding box center [376, 114] width 48 height 14
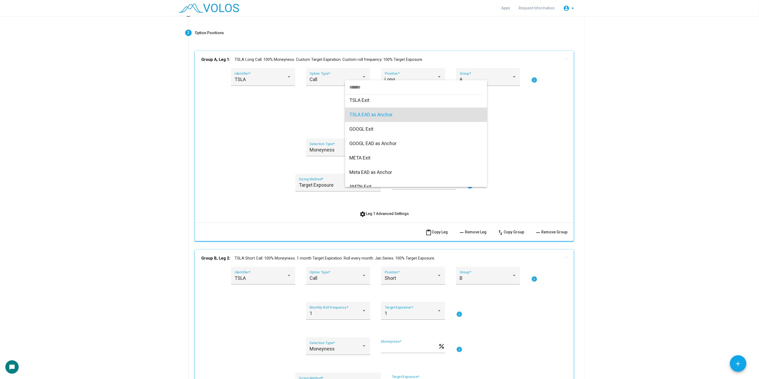
click at [151, 105] on div at bounding box center [379, 189] width 759 height 379
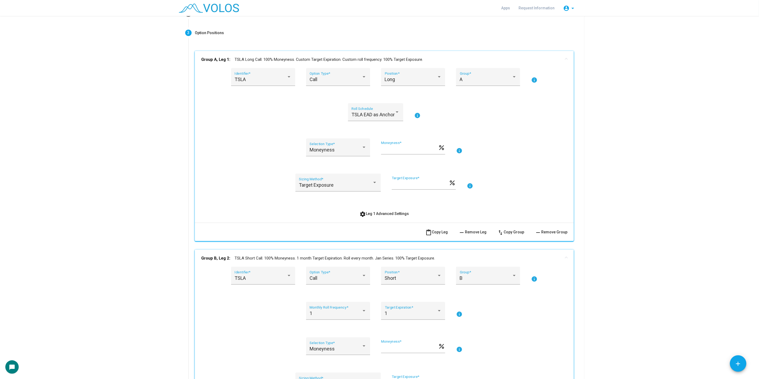
scroll to position [0, 0]
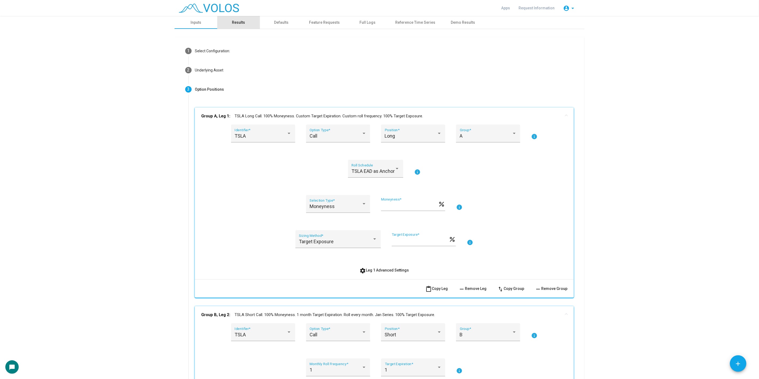
click at [234, 22] on div "Results" at bounding box center [238, 23] width 13 height 6
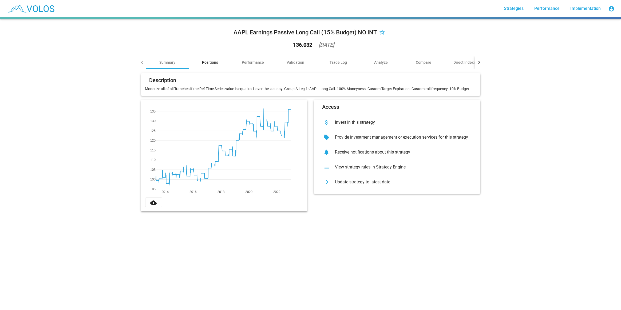
click at [209, 60] on div "Positions" at bounding box center [210, 62] width 16 height 5
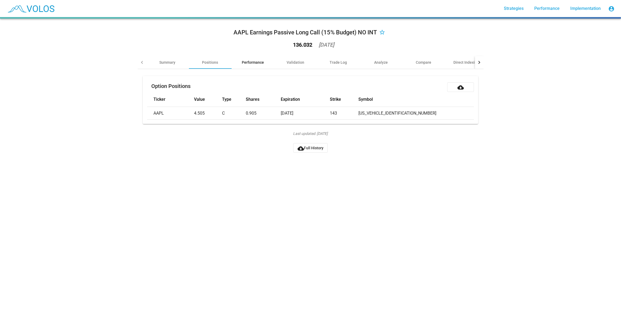
click at [267, 63] on div "Performance" at bounding box center [253, 62] width 43 height 13
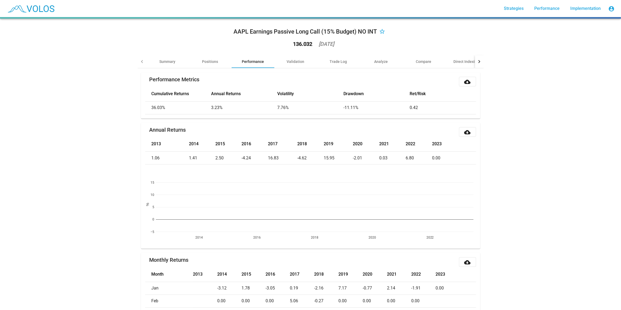
scroll to position [0, 0]
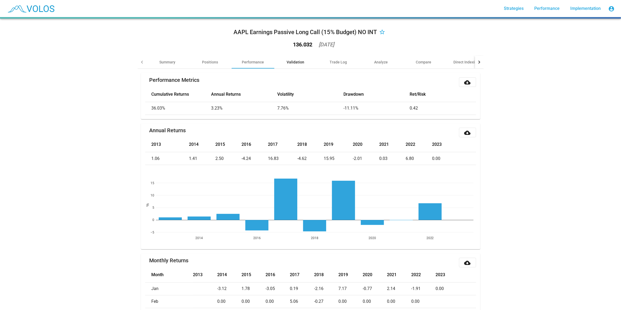
click at [293, 62] on div "Validation" at bounding box center [296, 62] width 18 height 5
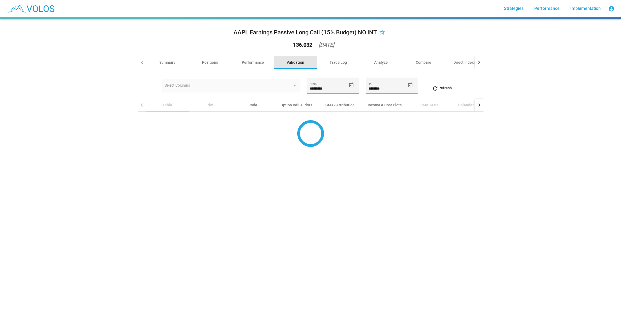
scroll to position [0, 0]
click at [299, 105] on div "Option Value Plots" at bounding box center [297, 105] width 32 height 5
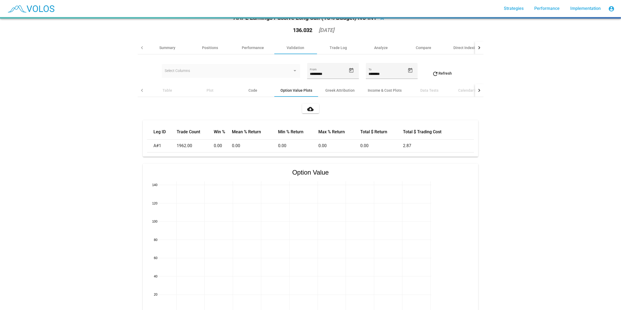
scroll to position [11, 0]
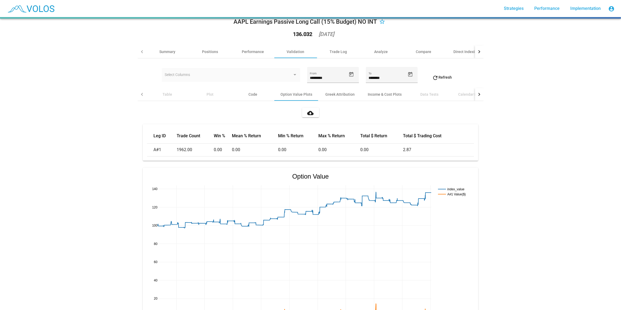
click at [165, 92] on div "Table" at bounding box center [168, 94] width 10 height 5
click at [337, 55] on div "Trade Log" at bounding box center [338, 51] width 43 height 13
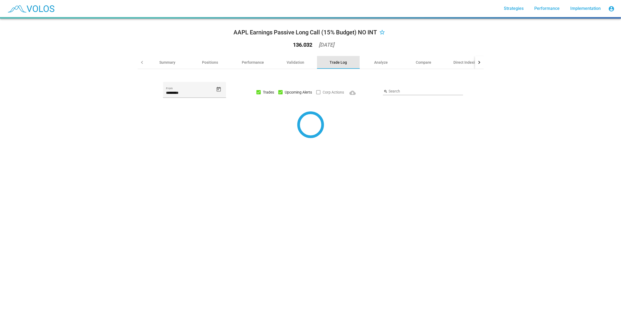
scroll to position [0, 0]
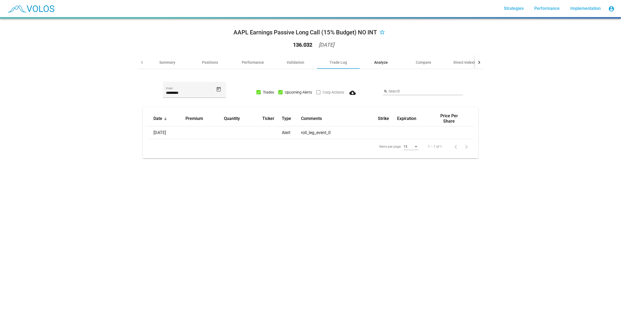
click at [382, 65] on div "Analyze" at bounding box center [381, 62] width 43 height 13
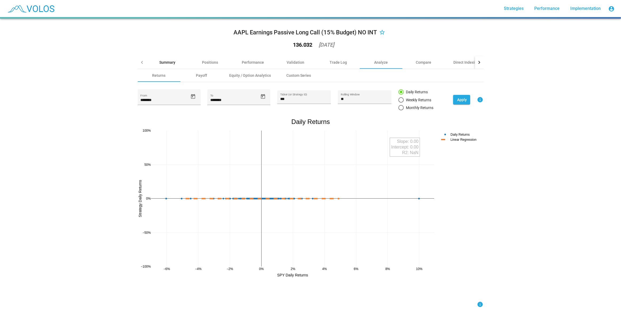
click at [168, 59] on div "Summary" at bounding box center [167, 62] width 43 height 13
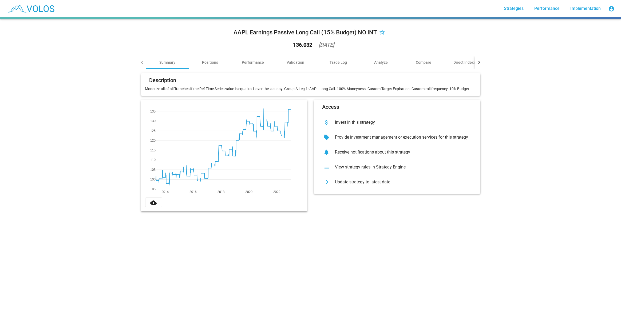
drag, startPoint x: 314, startPoint y: 45, endPoint x: 352, endPoint y: 49, distance: 37.3
click at [352, 49] on div "AAPL Earnings Passive Long Call (15% Budget) NO INT star_border 136.032 2023-01…" at bounding box center [311, 39] width 346 height 33
